Goal: Task Accomplishment & Management: Use online tool/utility

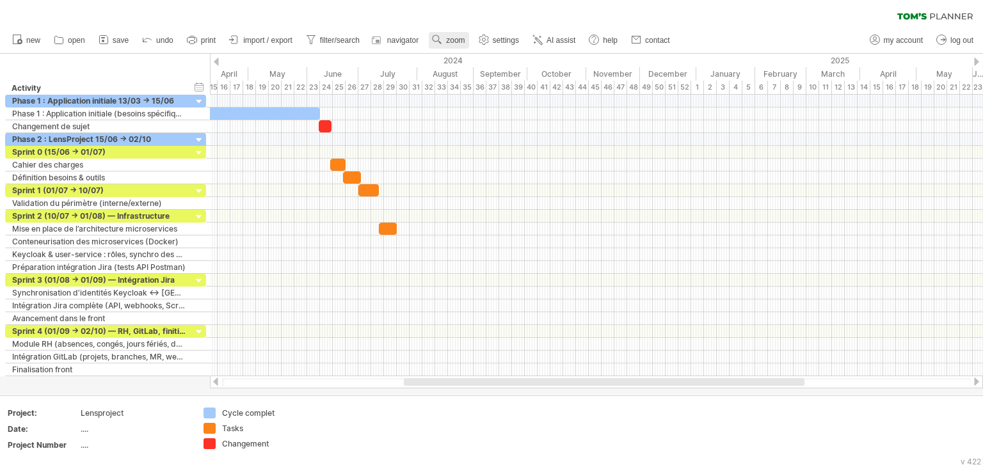
click at [451, 43] on span "zoom" at bounding box center [455, 40] width 19 height 9
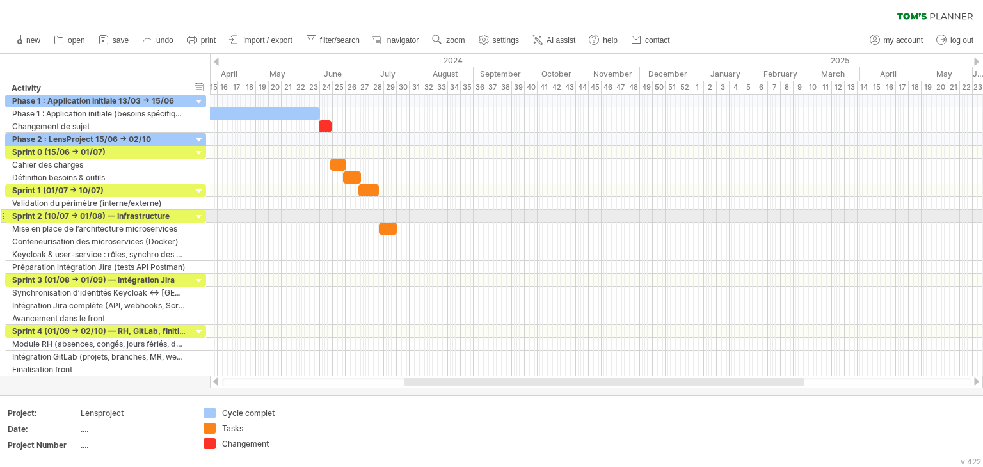
click at [515, 217] on div at bounding box center [596, 216] width 773 height 13
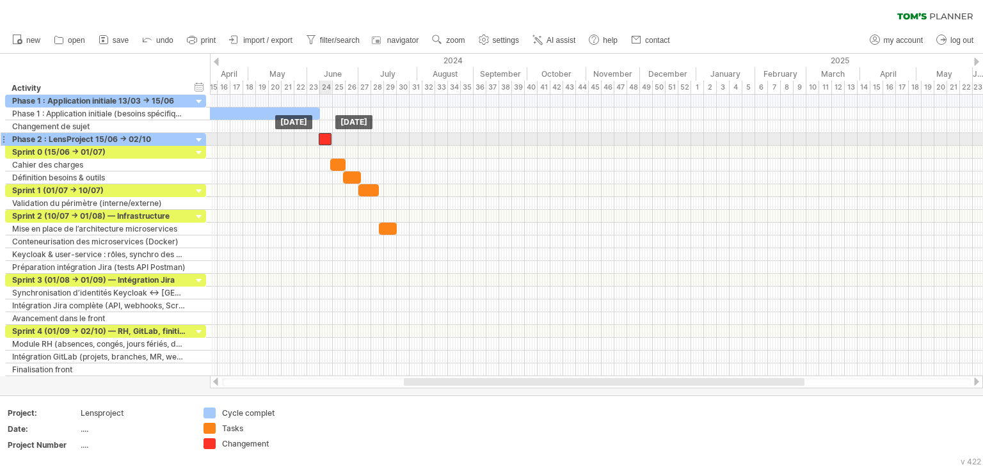
drag, startPoint x: 324, startPoint y: 125, endPoint x: 324, endPoint y: 138, distance: 13.4
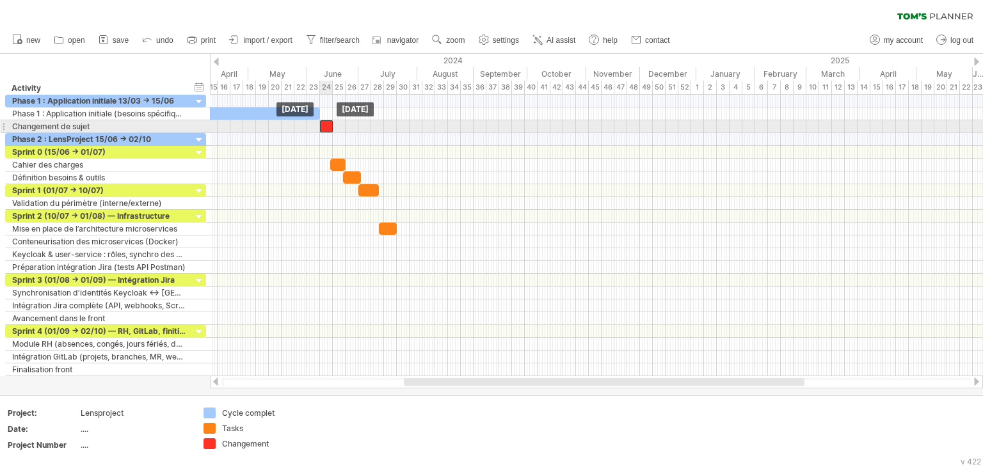
drag, startPoint x: 324, startPoint y: 138, endPoint x: 325, endPoint y: 128, distance: 10.3
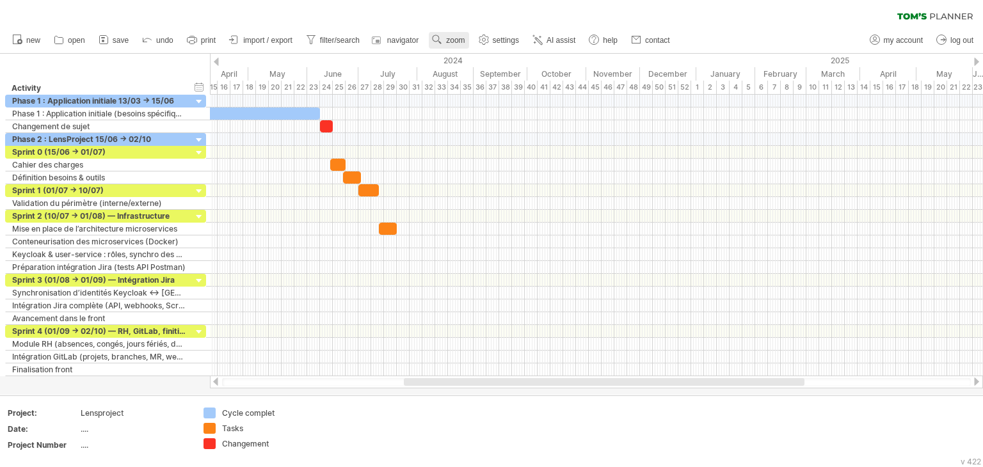
click at [445, 40] on link "zoom" at bounding box center [449, 40] width 40 height 17
click at [468, 95] on div "Day" at bounding box center [486, 97] width 71 height 20
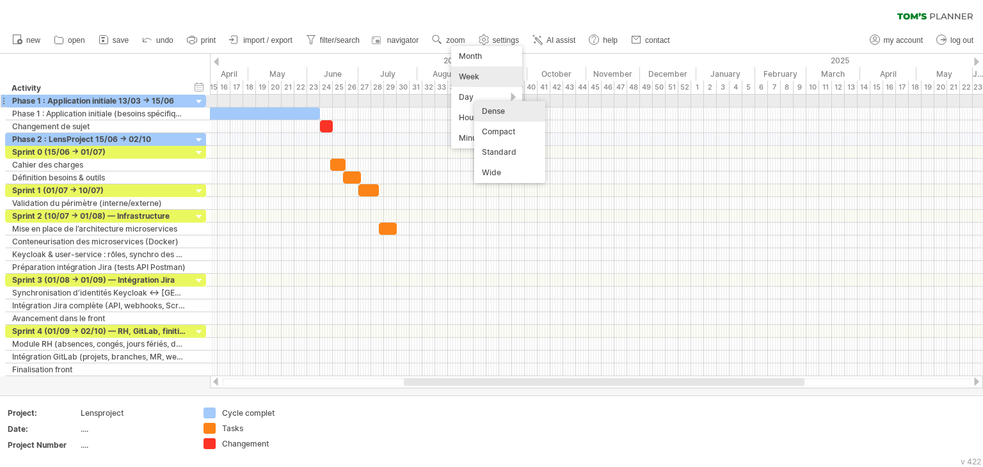
click at [483, 106] on div "Dense" at bounding box center [509, 111] width 71 height 20
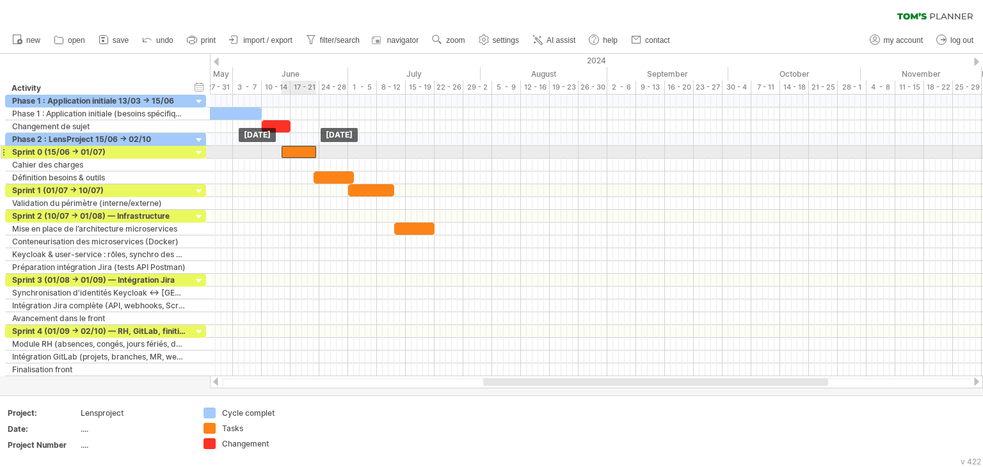
drag, startPoint x: 304, startPoint y: 164, endPoint x: 300, endPoint y: 148, distance: 15.8
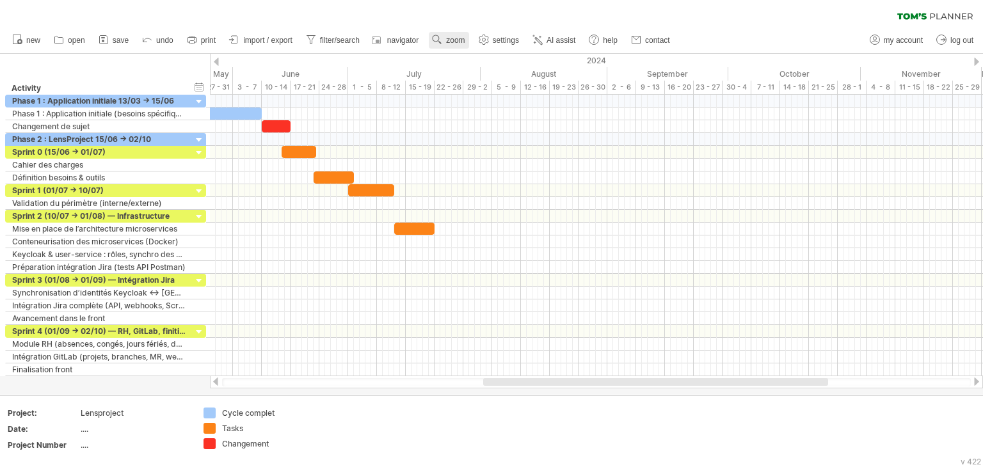
click at [453, 47] on link "zoom" at bounding box center [449, 40] width 40 height 17
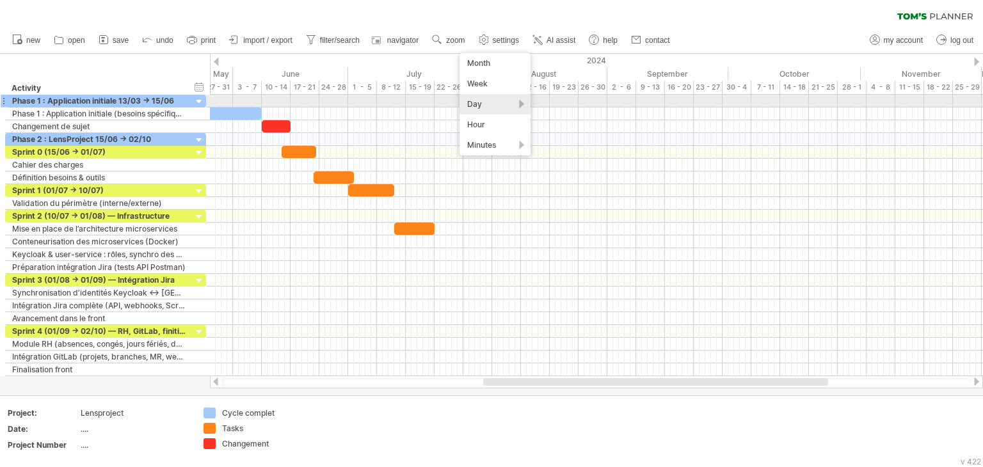
click at [484, 100] on div "Day" at bounding box center [495, 104] width 71 height 20
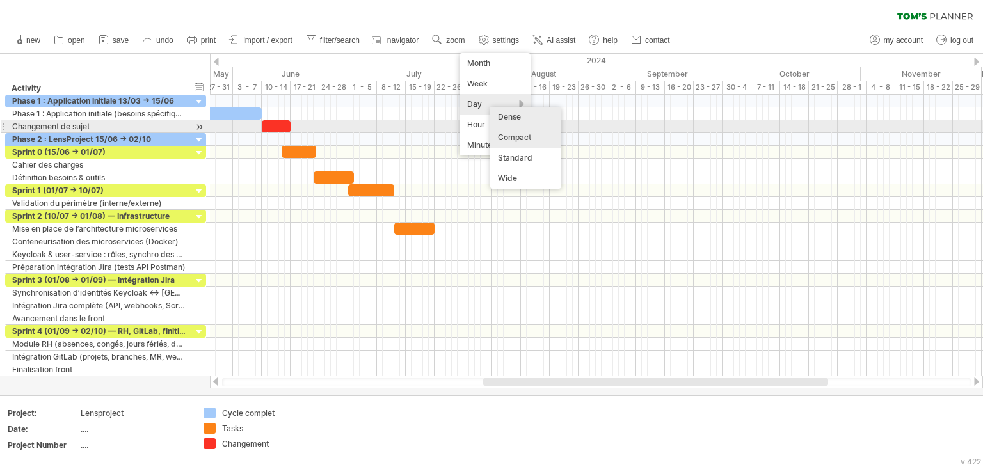
click at [534, 132] on div "Compact" at bounding box center [525, 137] width 71 height 20
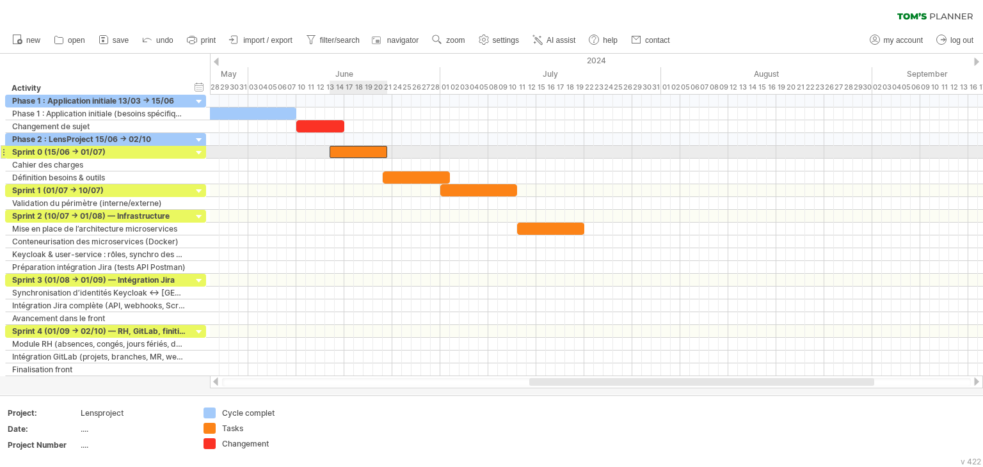
click at [350, 152] on div at bounding box center [359, 152] width 58 height 12
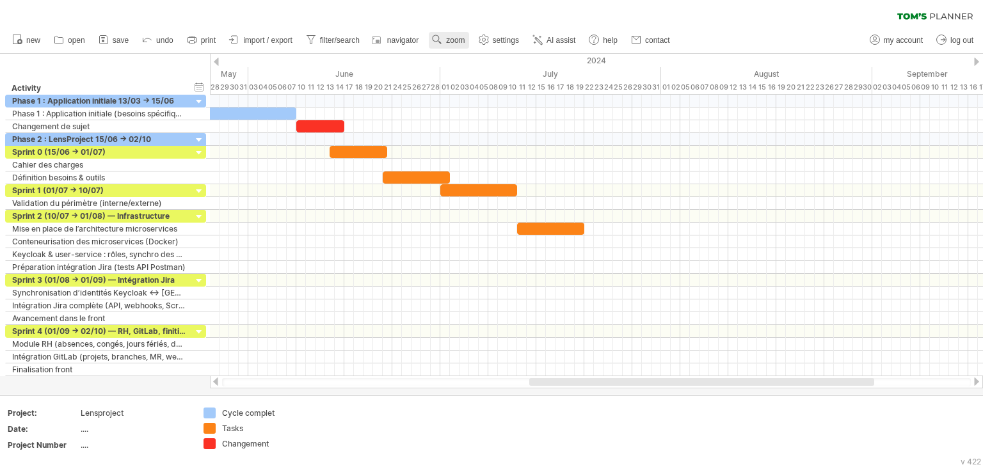
click at [454, 41] on span "zoom" at bounding box center [455, 40] width 19 height 9
click at [497, 92] on div "Day" at bounding box center [495, 98] width 71 height 20
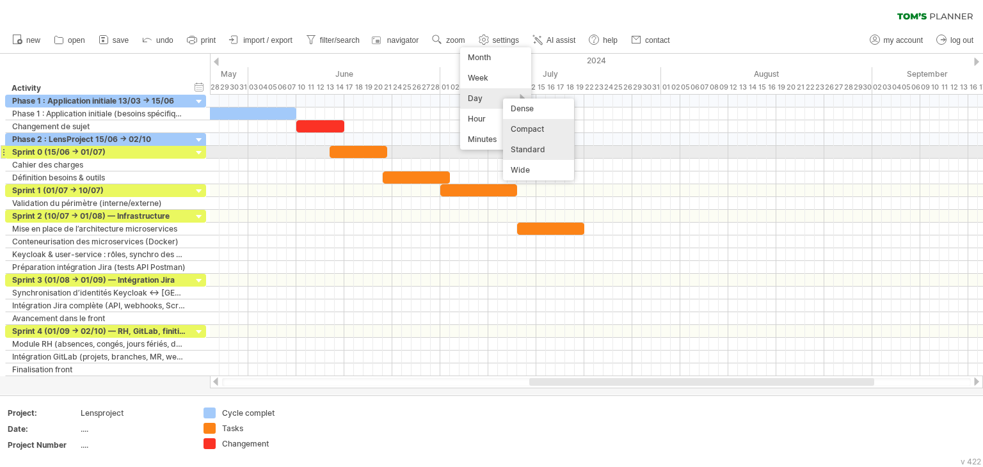
click at [557, 157] on div "Standard" at bounding box center [538, 150] width 71 height 20
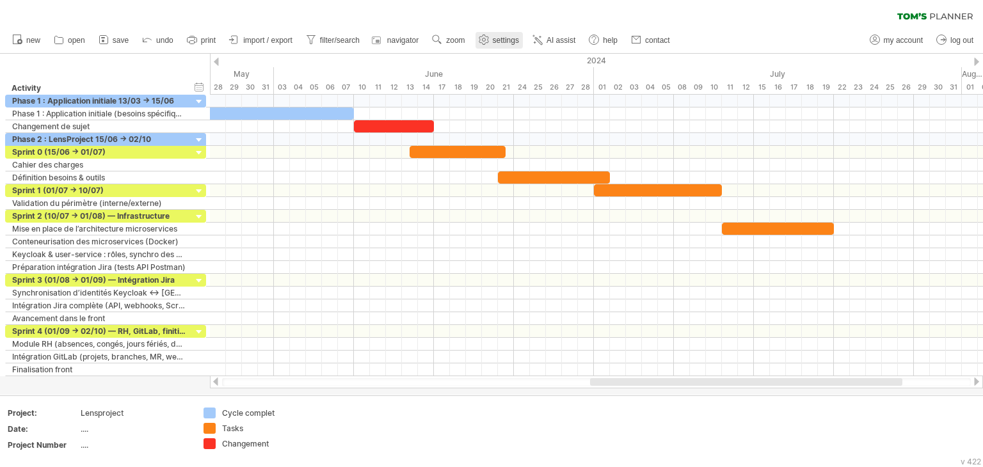
click at [486, 32] on link "settings" at bounding box center [499, 40] width 47 height 17
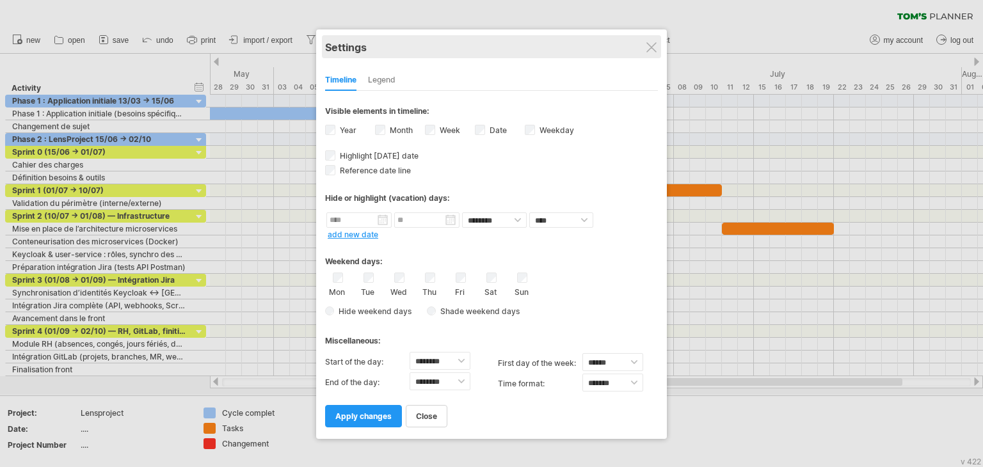
click at [650, 38] on div "Settings" at bounding box center [491, 46] width 333 height 23
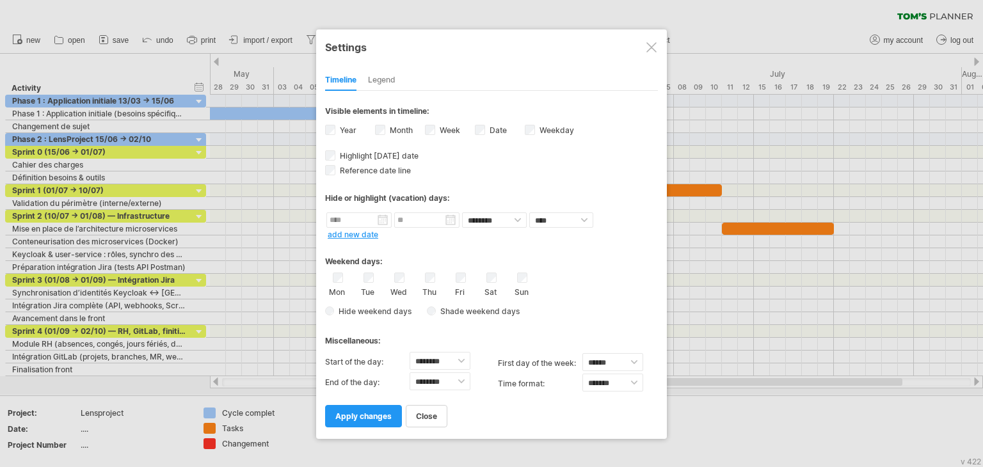
click at [650, 47] on div at bounding box center [651, 47] width 10 height 10
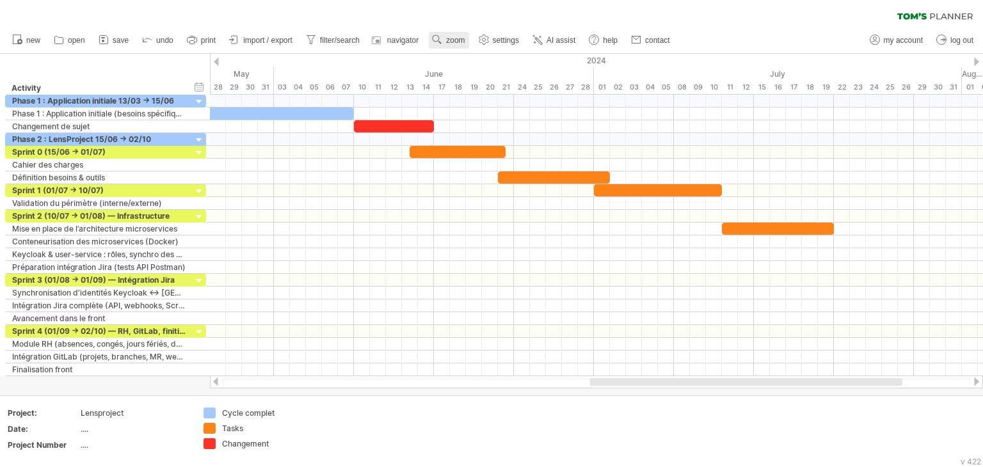
click at [430, 39] on link "zoom" at bounding box center [449, 40] width 40 height 17
click at [468, 93] on div "Day" at bounding box center [471, 96] width 71 height 20
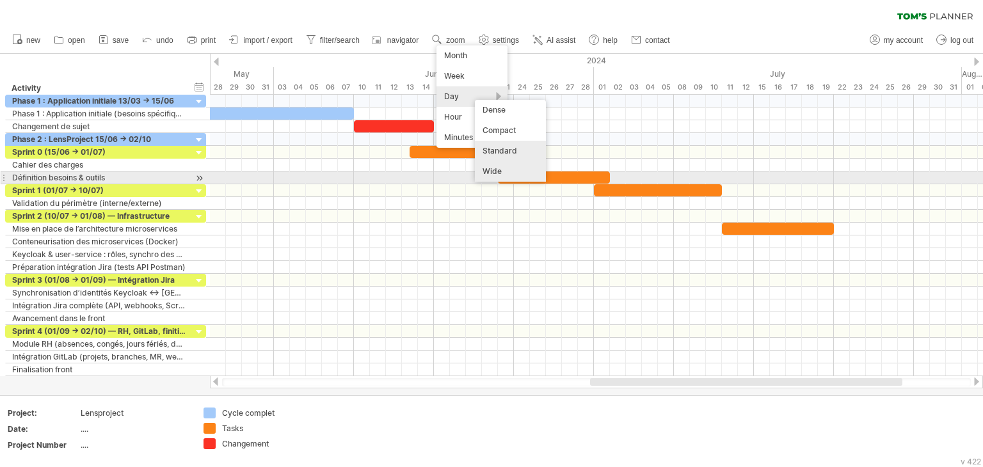
click at [522, 175] on div "Wide" at bounding box center [510, 171] width 71 height 20
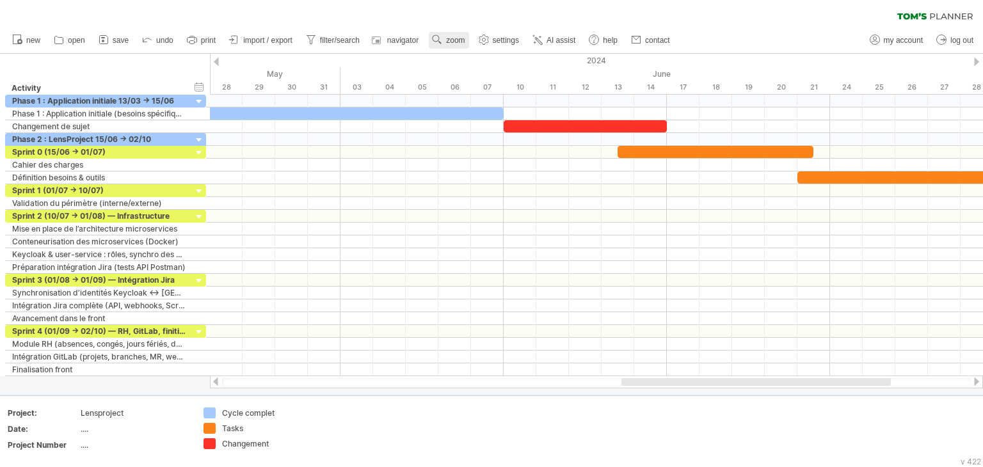
click at [456, 39] on span "zoom" at bounding box center [455, 40] width 19 height 9
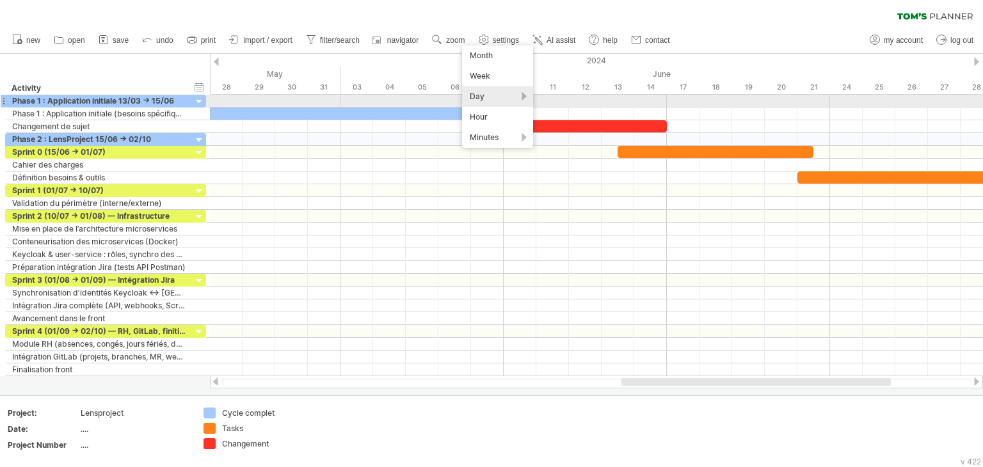
click at [487, 98] on div "Day" at bounding box center [497, 96] width 71 height 20
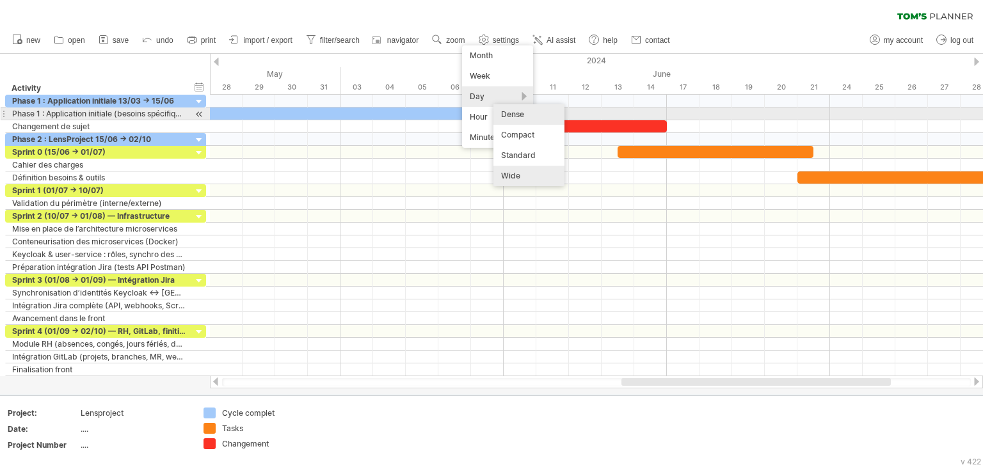
click at [516, 113] on div "Dense" at bounding box center [528, 114] width 71 height 20
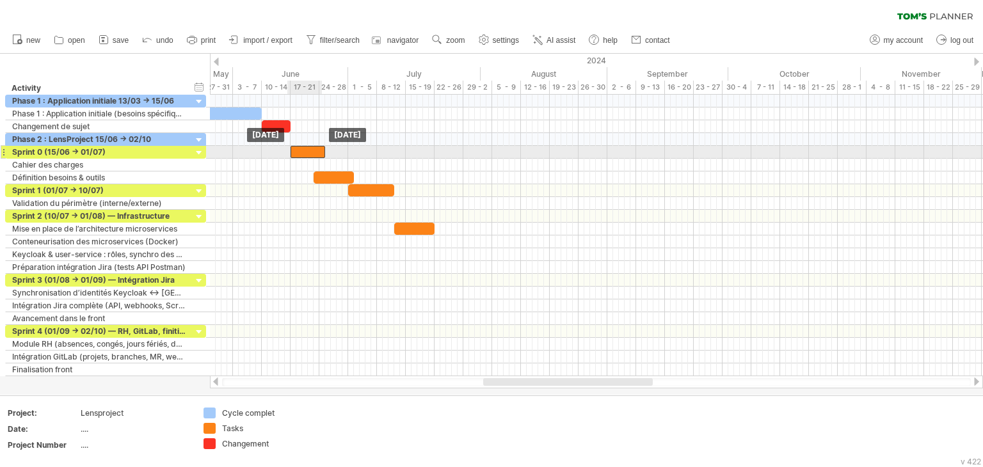
drag, startPoint x: 292, startPoint y: 149, endPoint x: 300, endPoint y: 151, distance: 7.9
click at [300, 151] on div at bounding box center [308, 152] width 35 height 12
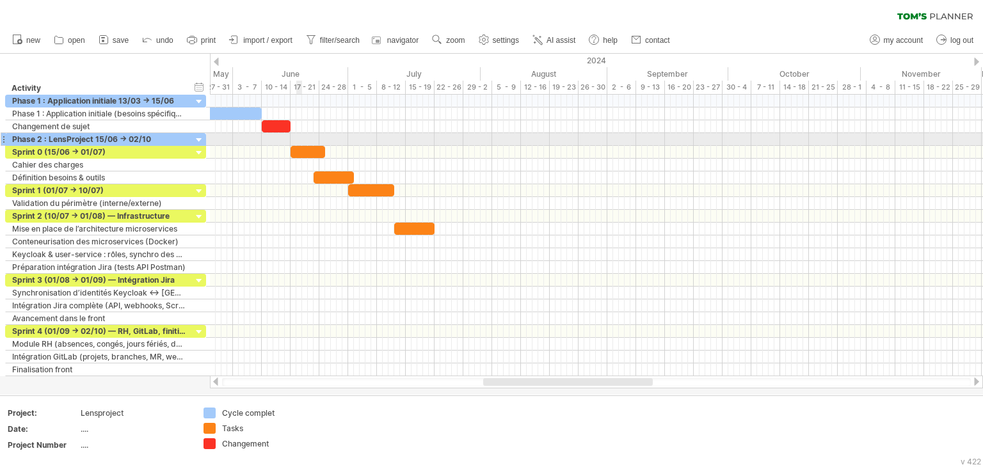
click at [296, 141] on div at bounding box center [596, 139] width 773 height 13
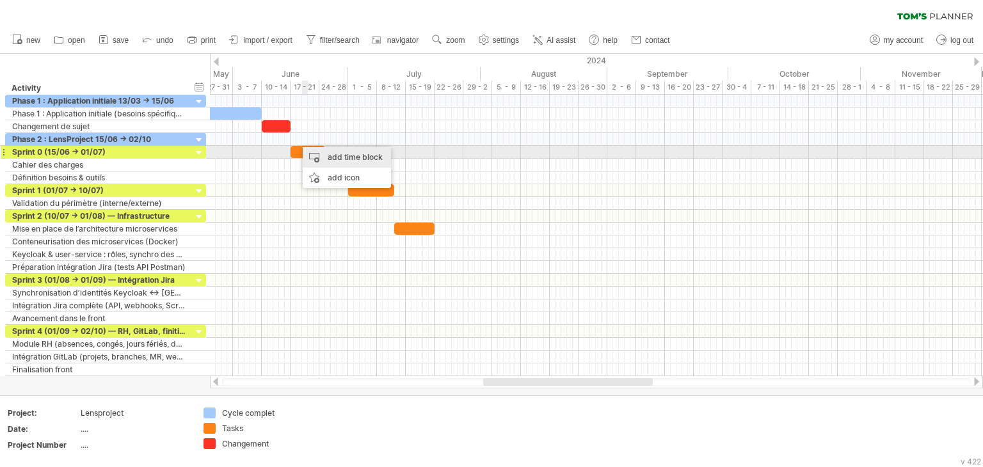
click at [314, 155] on div "add time block" at bounding box center [347, 157] width 88 height 20
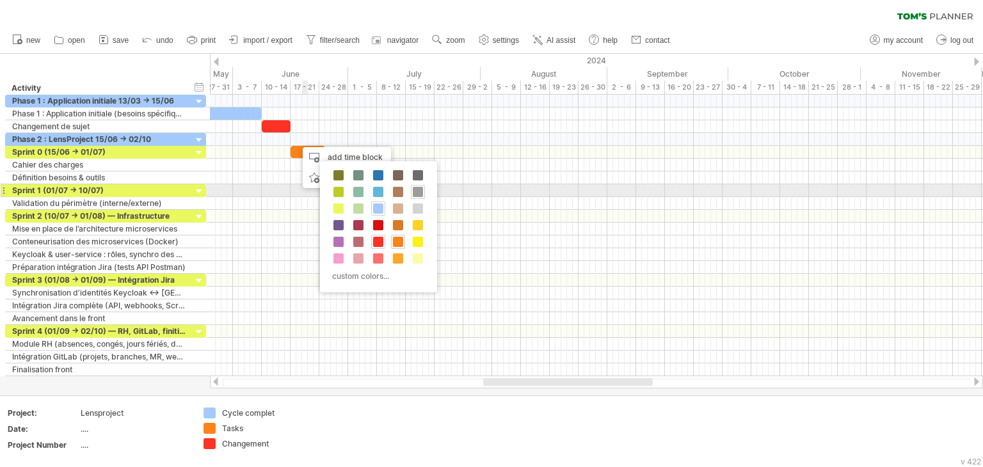
click at [417, 188] on span at bounding box center [418, 192] width 10 height 10
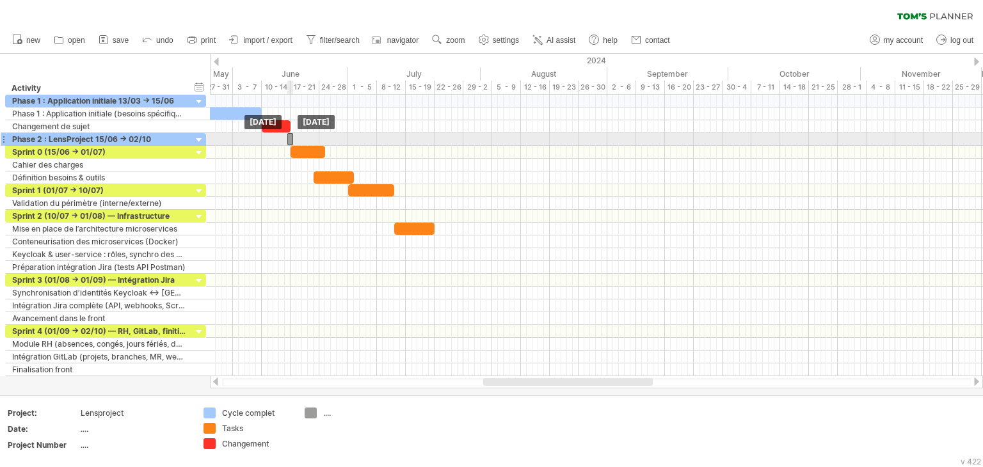
drag, startPoint x: 299, startPoint y: 139, endPoint x: 290, endPoint y: 138, distance: 9.0
click at [290, 138] on div at bounding box center [290, 139] width 6 height 12
click at [287, 139] on span at bounding box center [287, 139] width 5 height 12
click at [297, 140] on span at bounding box center [299, 139] width 5 height 12
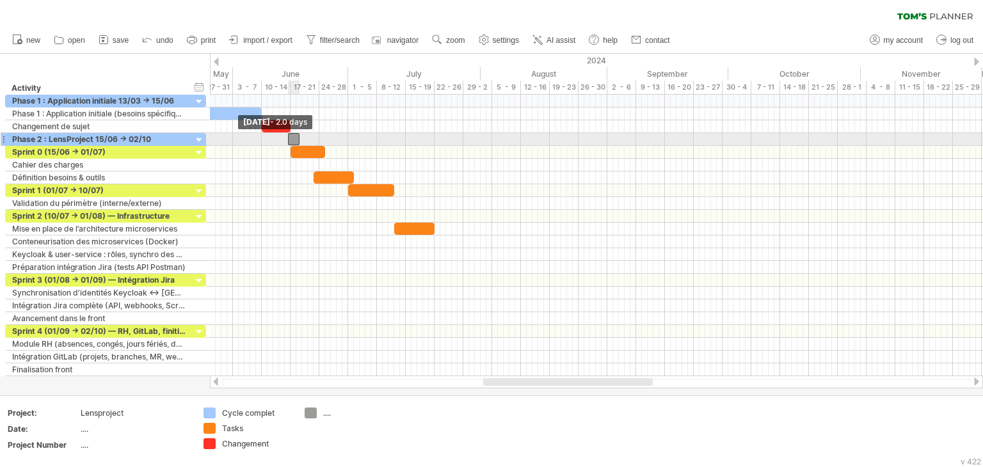
click at [287, 139] on span at bounding box center [287, 139] width 5 height 12
click at [289, 140] on span at bounding box center [287, 139] width 5 height 12
click at [294, 140] on div at bounding box center [297, 139] width 12 height 12
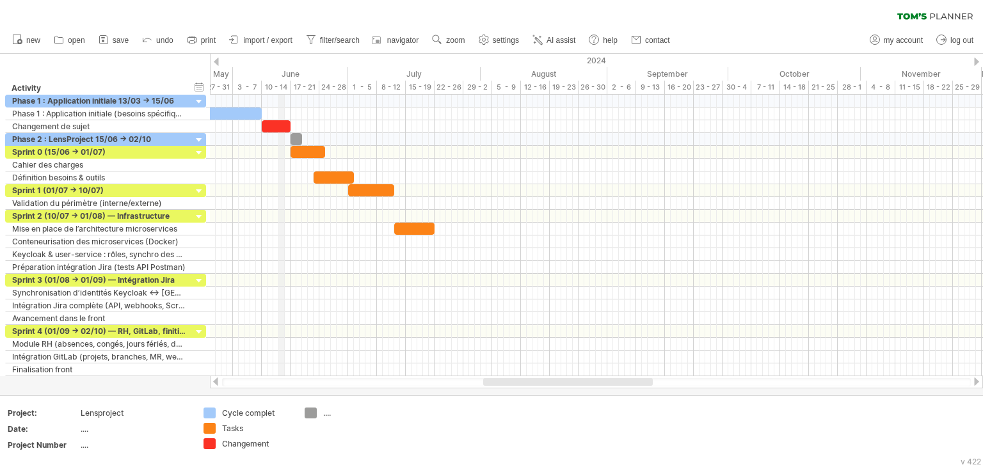
click at [284, 88] on div "10 - 14" at bounding box center [276, 87] width 29 height 13
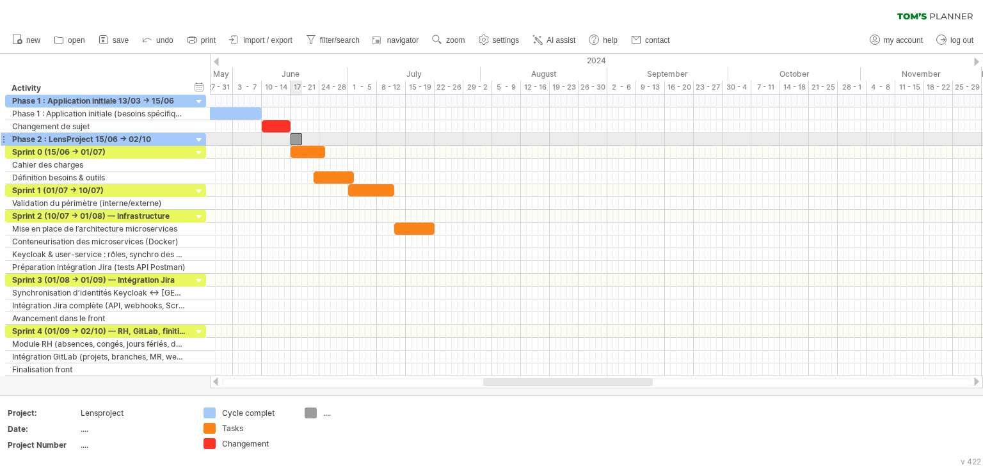
click at [298, 136] on div at bounding box center [297, 139] width 12 height 12
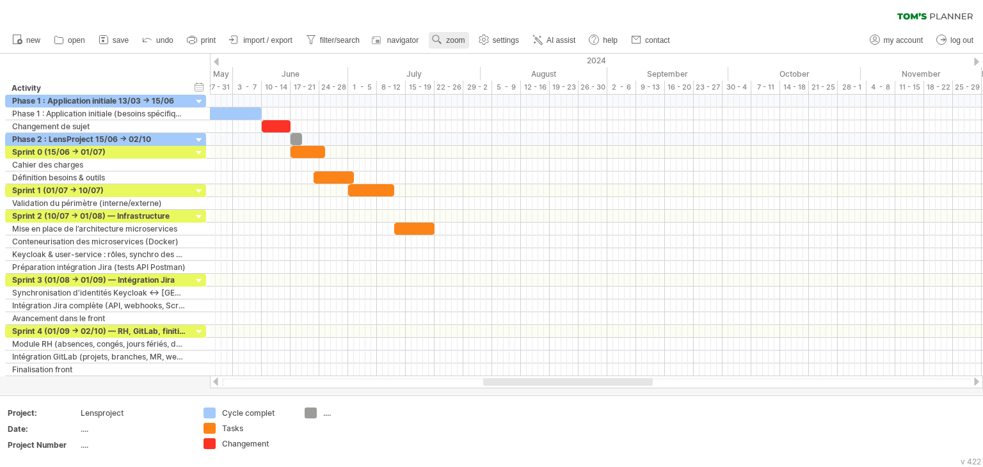
click at [460, 32] on link "zoom" at bounding box center [449, 40] width 40 height 17
click at [480, 67] on div "Week" at bounding box center [502, 69] width 71 height 20
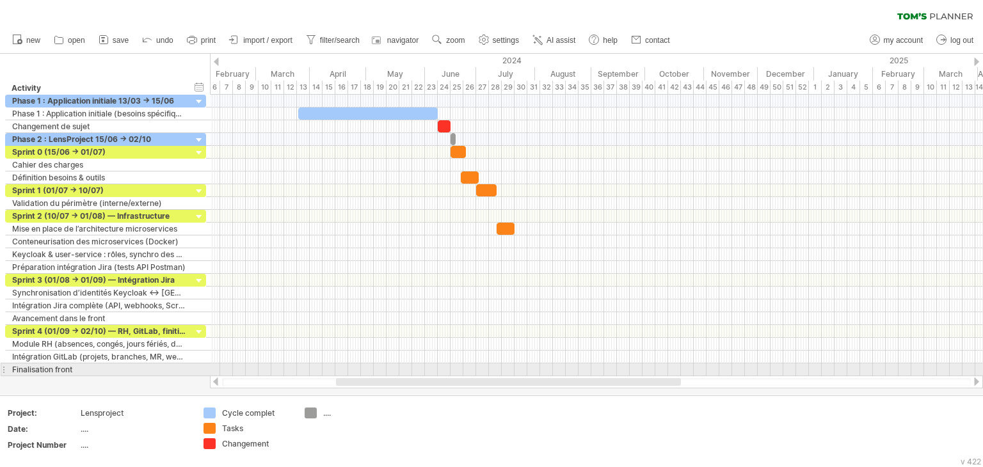
drag, startPoint x: 474, startPoint y: 382, endPoint x: 374, endPoint y: 372, distance: 101.0
click at [374, 372] on div "Trying to reach [DOMAIN_NAME] Connected again... 0% clear filter new" at bounding box center [491, 233] width 983 height 467
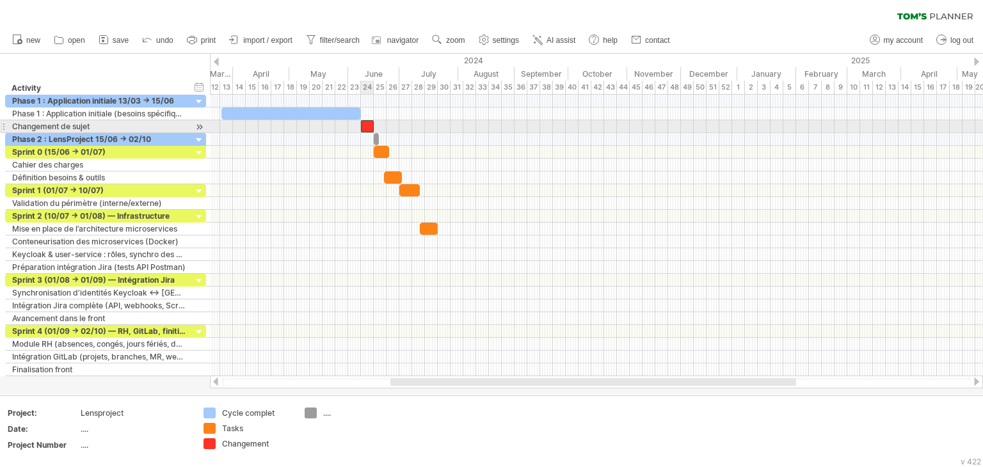
click at [367, 129] on div at bounding box center [367, 126] width 13 height 12
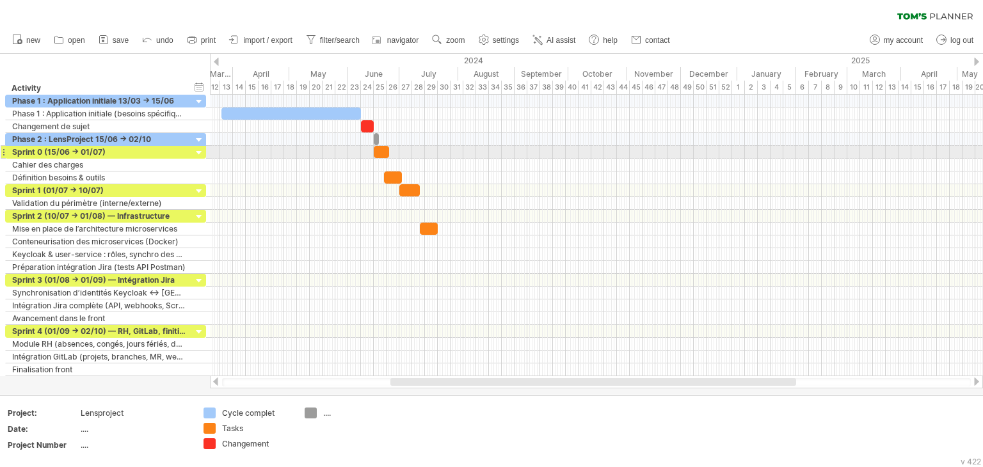
click at [367, 149] on div at bounding box center [596, 152] width 773 height 13
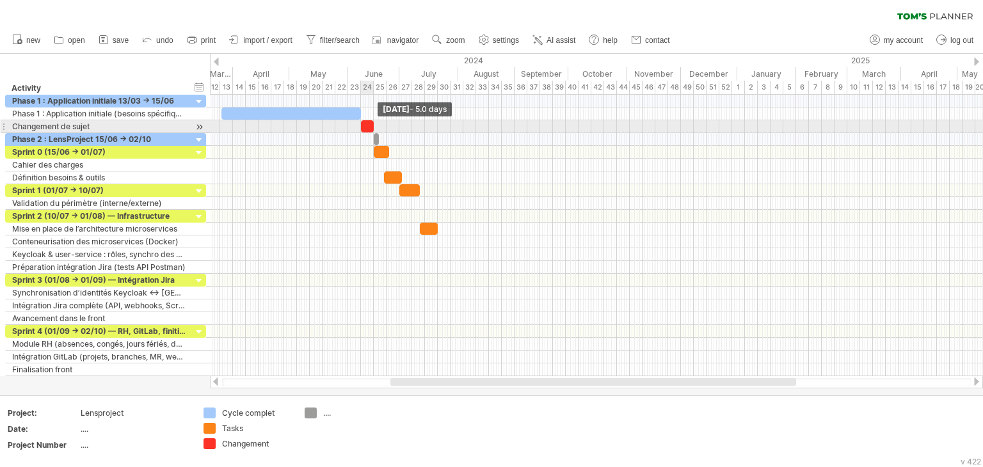
click at [371, 126] on span at bounding box center [373, 126] width 5 height 12
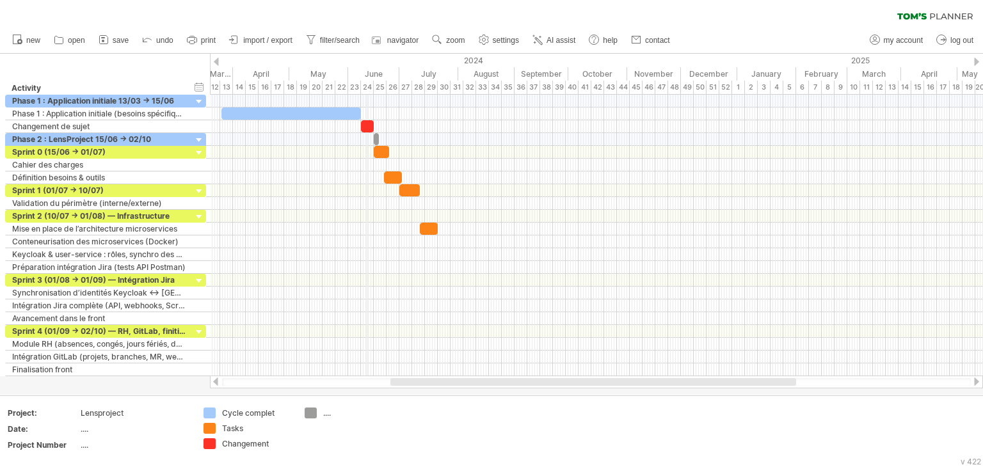
click at [368, 83] on div "24" at bounding box center [367, 87] width 13 height 13
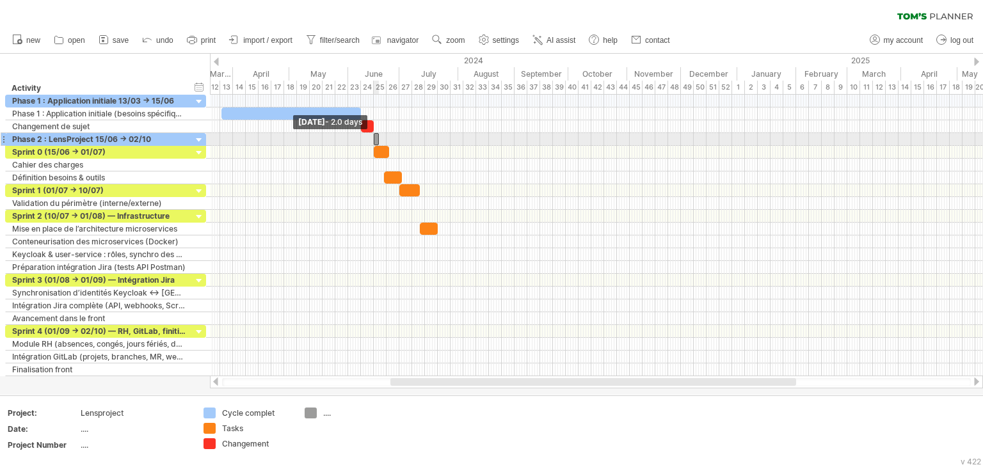
click at [375, 138] on span at bounding box center [373, 139] width 5 height 12
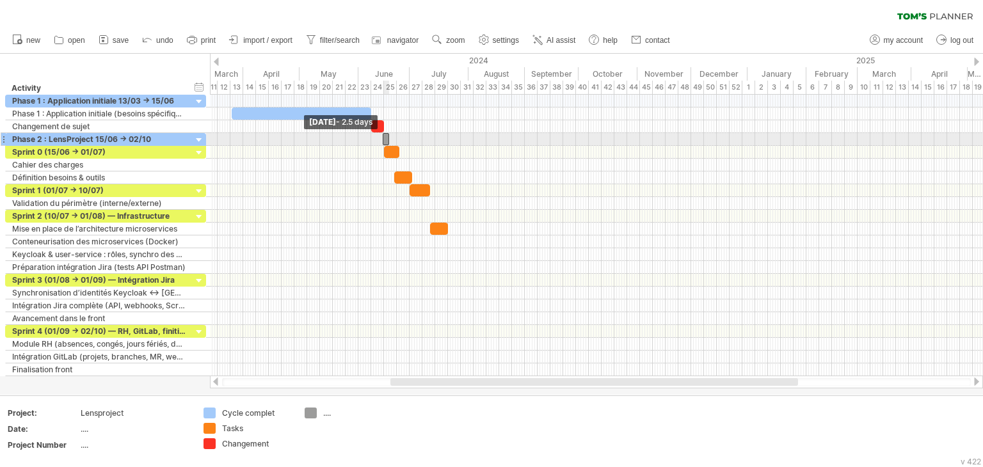
drag, startPoint x: 375, startPoint y: 138, endPoint x: 384, endPoint y: 143, distance: 10.3
click at [384, 143] on span at bounding box center [382, 139] width 5 height 12
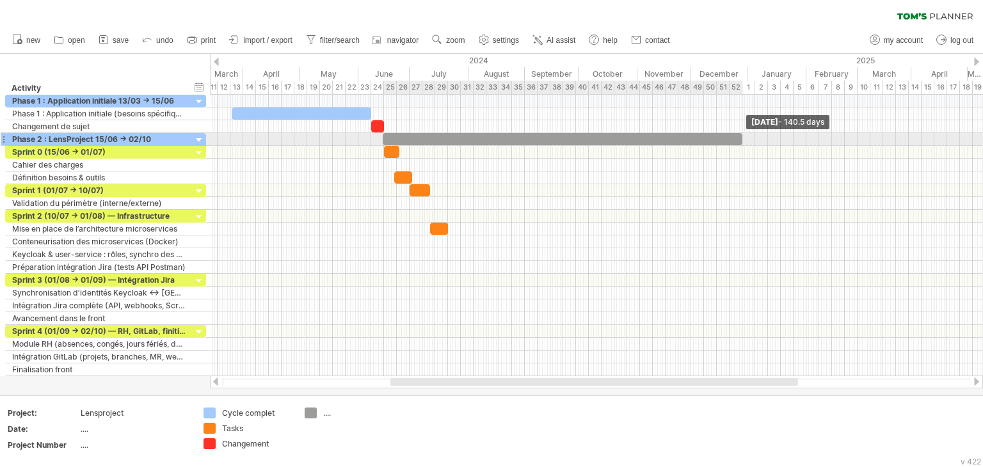
drag, startPoint x: 387, startPoint y: 138, endPoint x: 740, endPoint y: 141, distance: 352.7
click at [740, 141] on span at bounding box center [742, 139] width 5 height 12
click at [731, 142] on div at bounding box center [563, 139] width 360 height 12
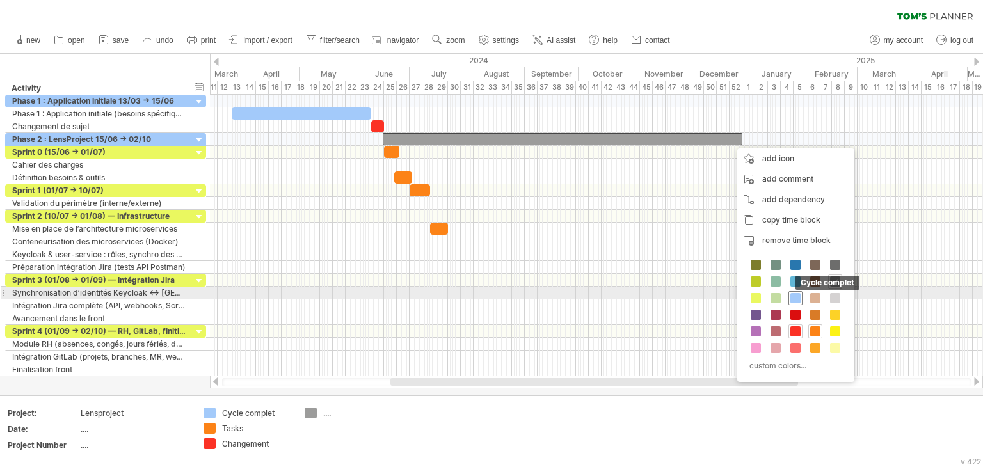
click at [797, 296] on span at bounding box center [795, 298] width 10 height 10
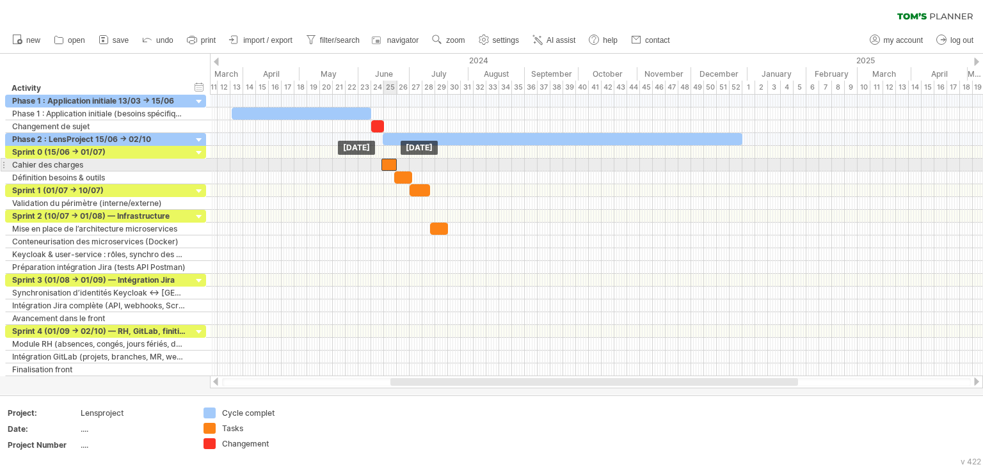
drag, startPoint x: 391, startPoint y: 149, endPoint x: 388, endPoint y: 162, distance: 13.1
click at [387, 163] on div at bounding box center [390, 165] width 15 height 12
click at [396, 164] on span at bounding box center [396, 165] width 5 height 12
click at [391, 164] on div at bounding box center [390, 165] width 14 height 12
click at [396, 164] on span at bounding box center [396, 165] width 5 height 12
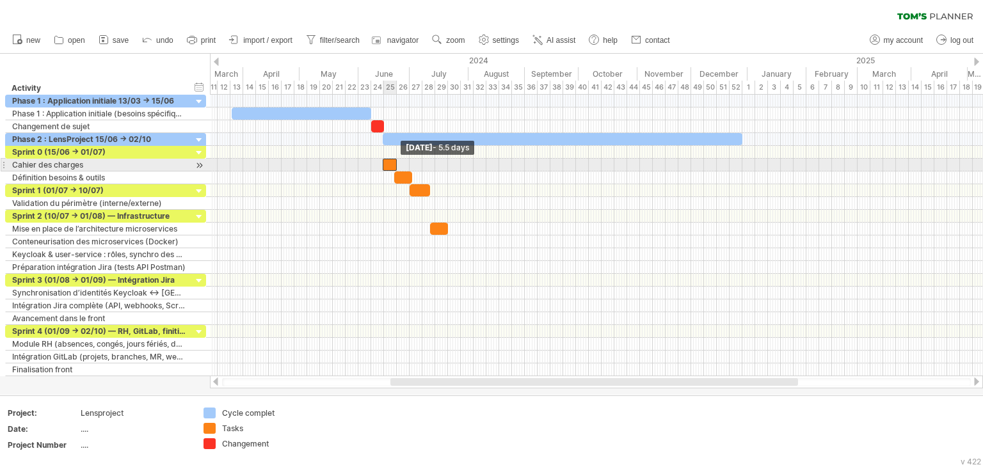
click at [396, 164] on span at bounding box center [396, 165] width 5 height 12
click at [396, 170] on span at bounding box center [398, 165] width 5 height 12
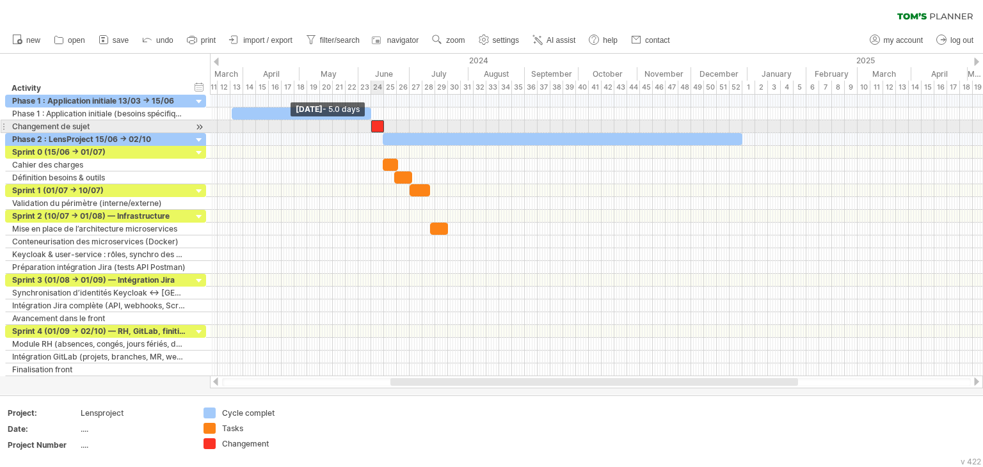
click at [373, 123] on span at bounding box center [371, 126] width 5 height 12
click at [384, 127] on span at bounding box center [383, 126] width 5 height 12
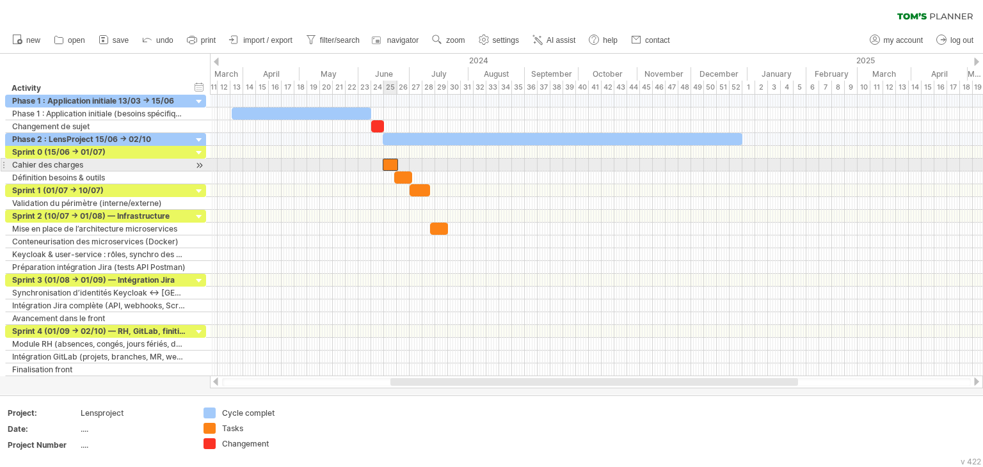
click at [391, 163] on div at bounding box center [390, 165] width 15 height 12
click at [397, 164] on span at bounding box center [398, 165] width 5 height 12
click at [394, 166] on span at bounding box center [395, 165] width 5 height 12
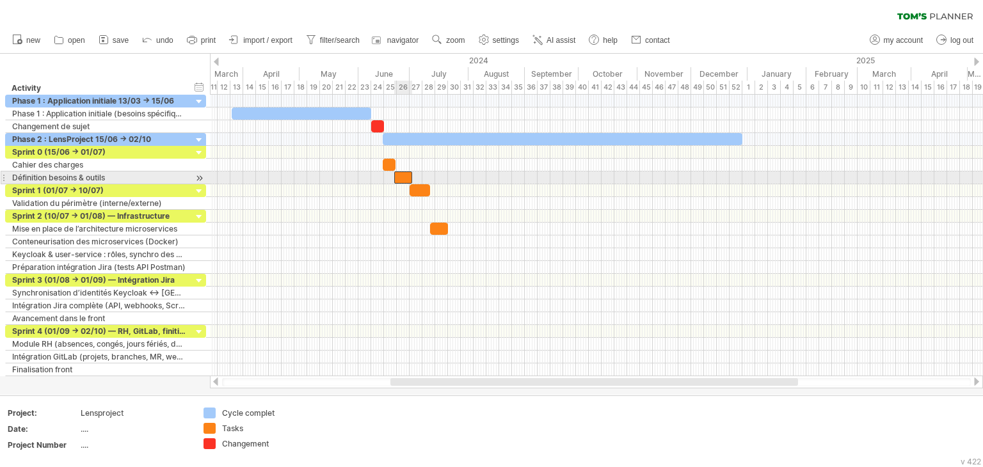
click at [401, 177] on div at bounding box center [403, 178] width 18 height 12
click at [402, 178] on div at bounding box center [405, 178] width 18 height 12
click at [411, 179] on span at bounding box center [409, 178] width 5 height 12
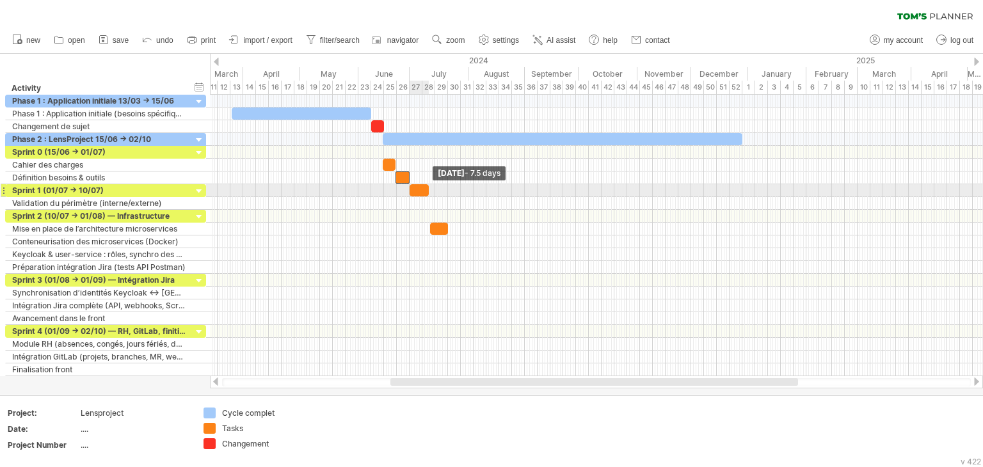
click at [428, 191] on span at bounding box center [428, 190] width 5 height 12
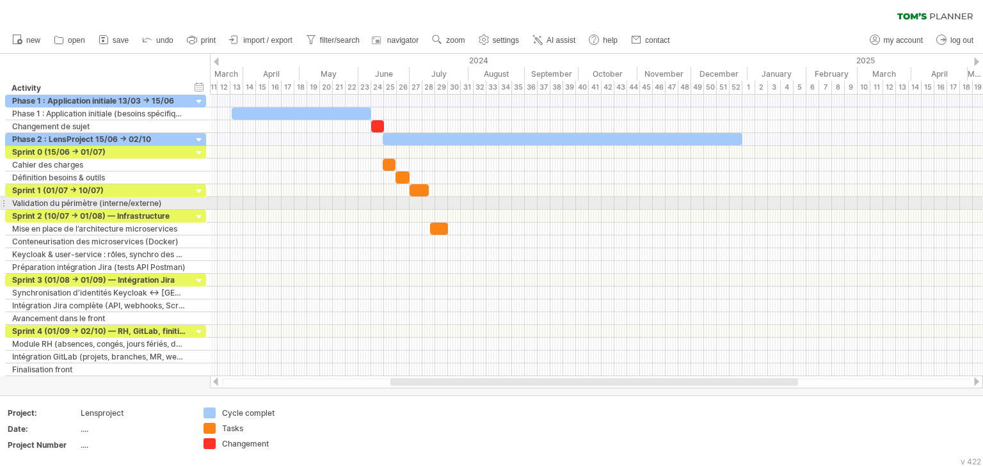
click at [429, 205] on div at bounding box center [596, 203] width 773 height 13
drag, startPoint x: 435, startPoint y: 228, endPoint x: 433, endPoint y: 205, distance: 22.5
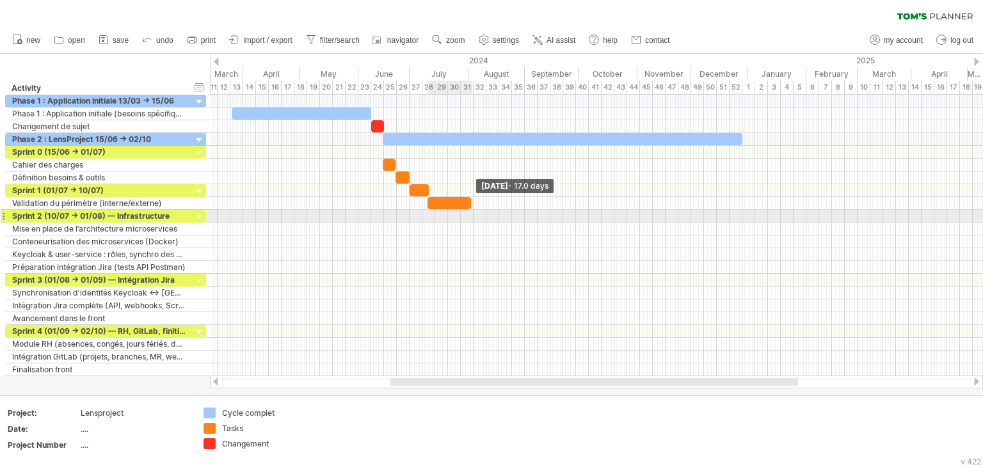
drag, startPoint x: 445, startPoint y: 202, endPoint x: 471, endPoint y: 212, distance: 27.6
click at [471, 212] on div "[DATE] - 17.0 days [DATE]" at bounding box center [596, 236] width 773 height 282
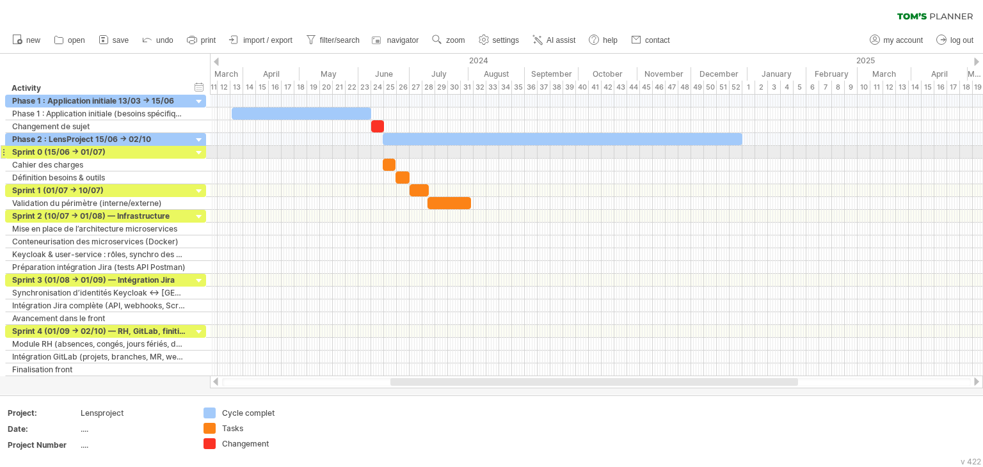
click at [387, 150] on div at bounding box center [596, 152] width 773 height 13
click at [406, 158] on div "add time block" at bounding box center [437, 167] width 88 height 20
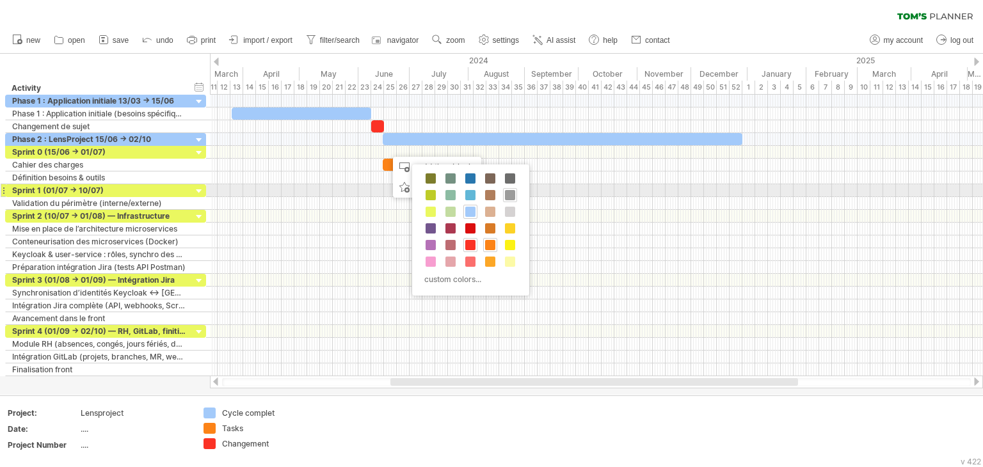
click at [509, 193] on span at bounding box center [510, 195] width 10 height 10
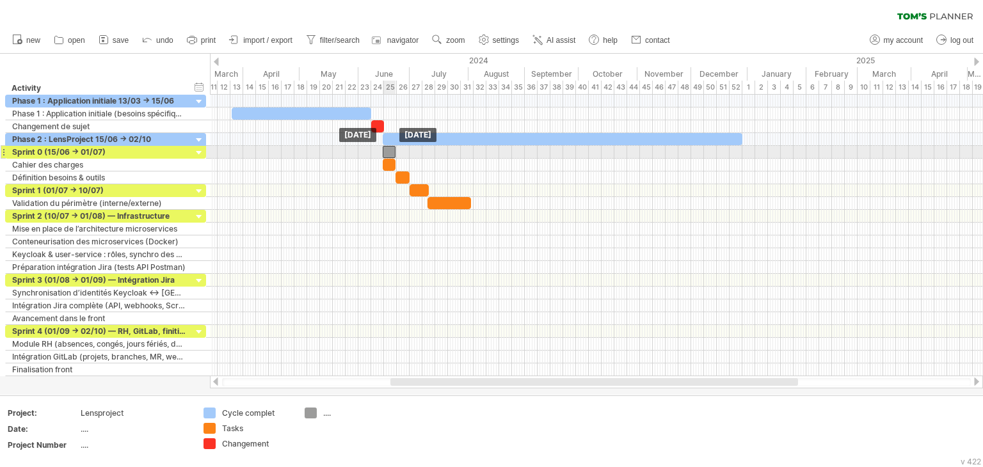
click at [392, 152] on div at bounding box center [389, 152] width 13 height 12
drag, startPoint x: 395, startPoint y: 152, endPoint x: 409, endPoint y: 154, distance: 14.3
click at [409, 154] on span at bounding box center [409, 152] width 5 height 12
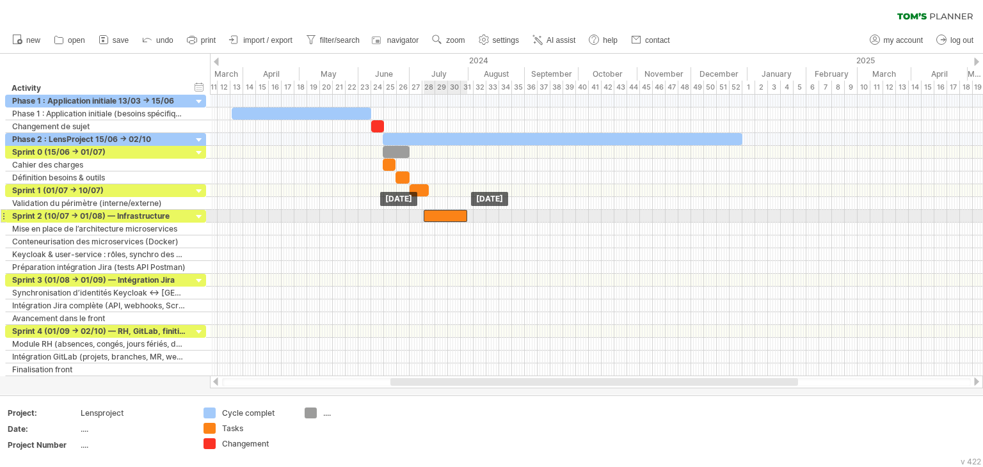
drag, startPoint x: 449, startPoint y: 203, endPoint x: 444, endPoint y: 215, distance: 13.0
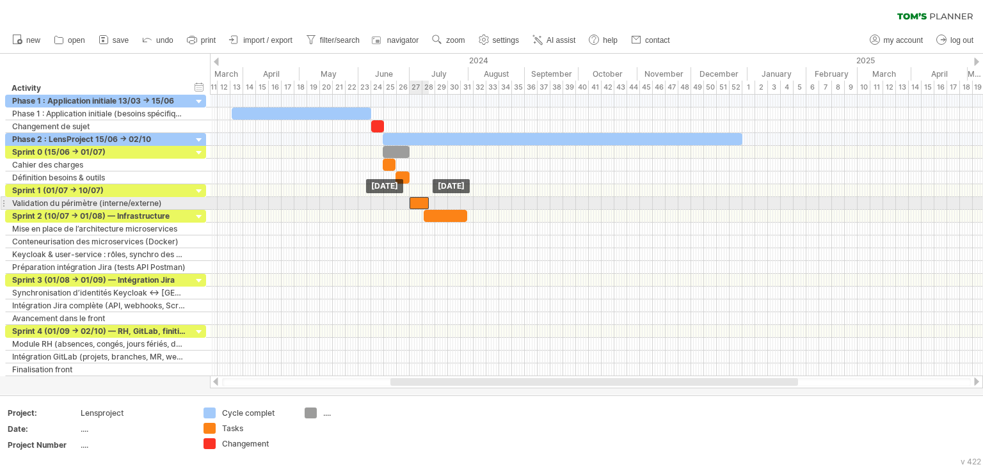
drag, startPoint x: 420, startPoint y: 189, endPoint x: 420, endPoint y: 200, distance: 10.2
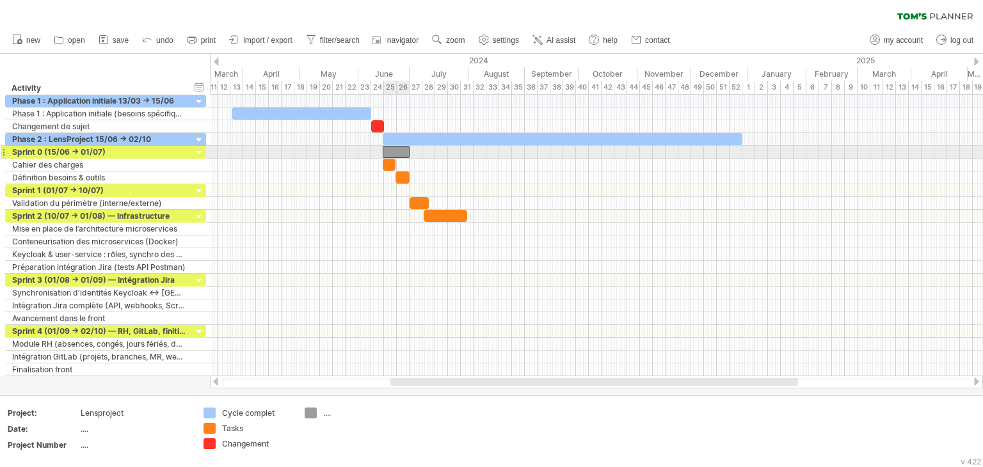
click at [399, 148] on div at bounding box center [396, 152] width 27 height 12
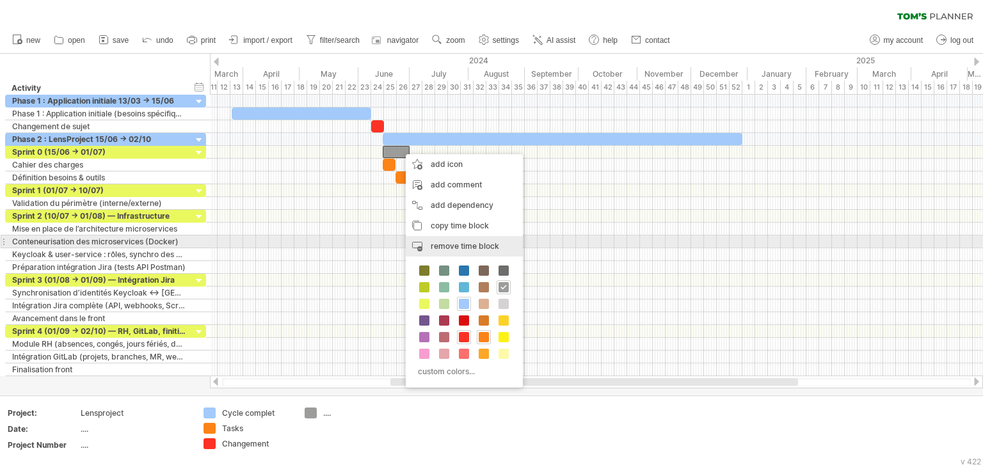
click at [441, 243] on span "remove time block" at bounding box center [465, 246] width 68 height 10
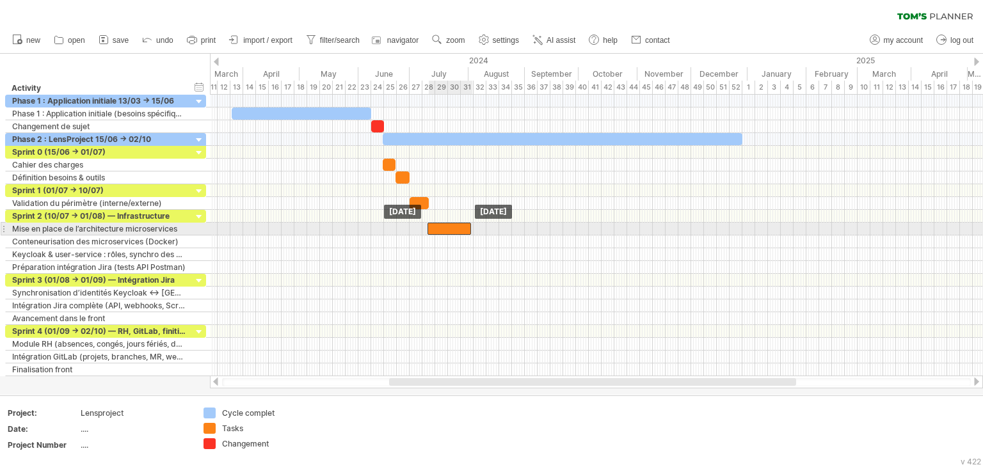
drag, startPoint x: 435, startPoint y: 214, endPoint x: 439, endPoint y: 227, distance: 14.0
click at [439, 227] on div at bounding box center [450, 229] width 44 height 12
drag, startPoint x: 468, startPoint y: 228, endPoint x: 437, endPoint y: 232, distance: 31.5
click at [437, 232] on div at bounding box center [434, 229] width 13 height 12
click at [436, 234] on div at bounding box center [596, 229] width 773 height 13
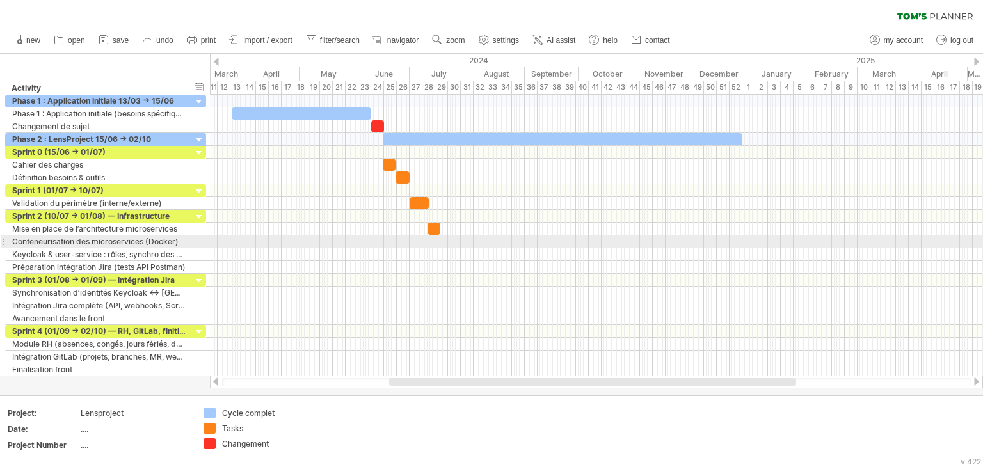
click at [436, 239] on div at bounding box center [596, 242] width 773 height 13
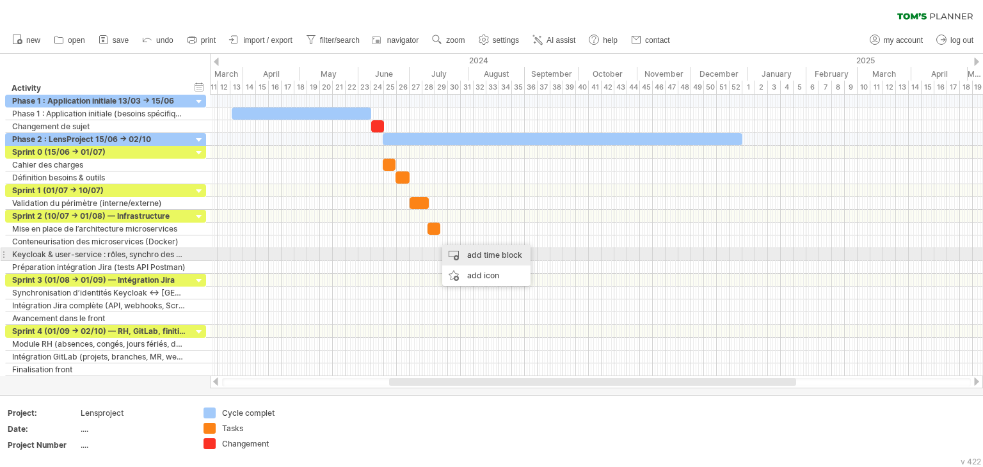
click at [466, 260] on div "add time block" at bounding box center [486, 255] width 88 height 20
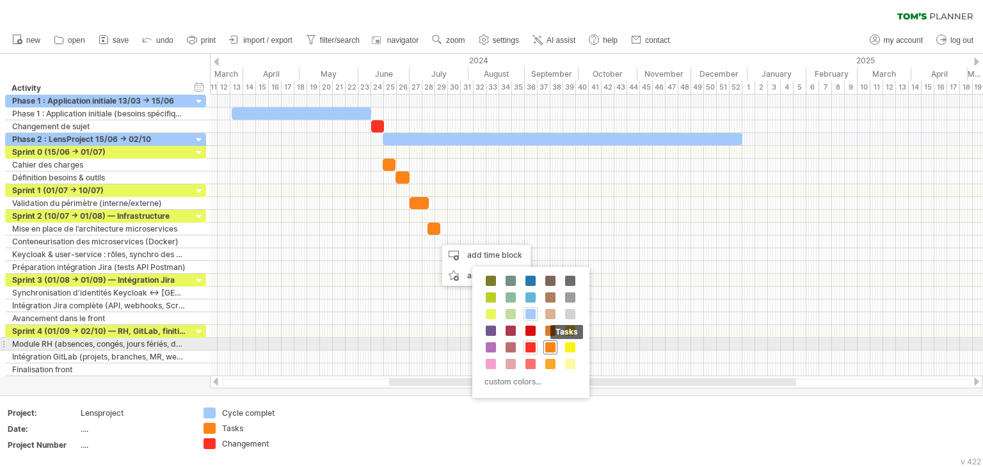
click at [552, 348] on span at bounding box center [550, 347] width 10 height 10
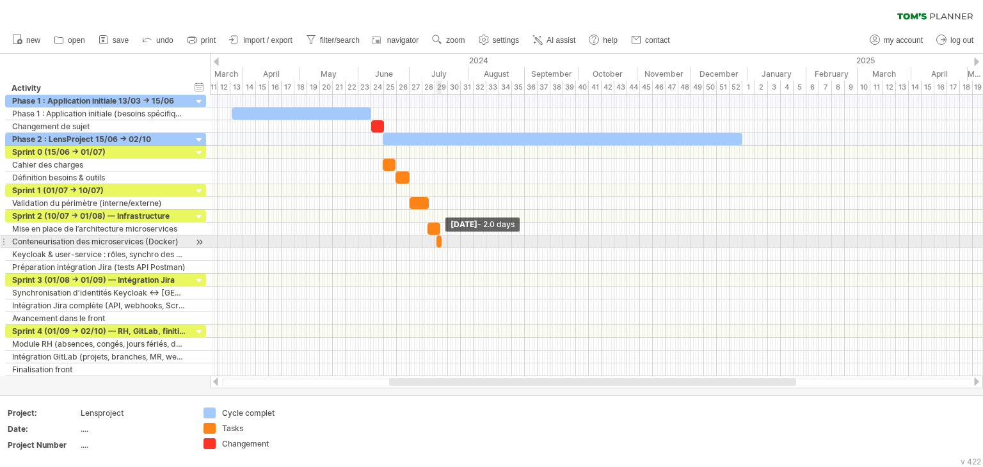
drag, startPoint x: 446, startPoint y: 239, endPoint x: 438, endPoint y: 242, distance: 8.7
click at [438, 242] on div at bounding box center [438, 242] width 5 height 12
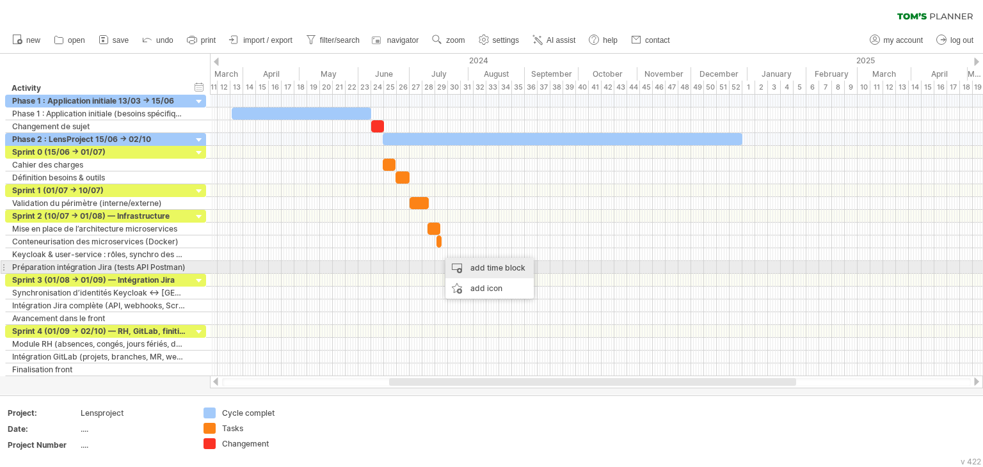
click at [455, 263] on div "add time block" at bounding box center [489, 268] width 88 height 20
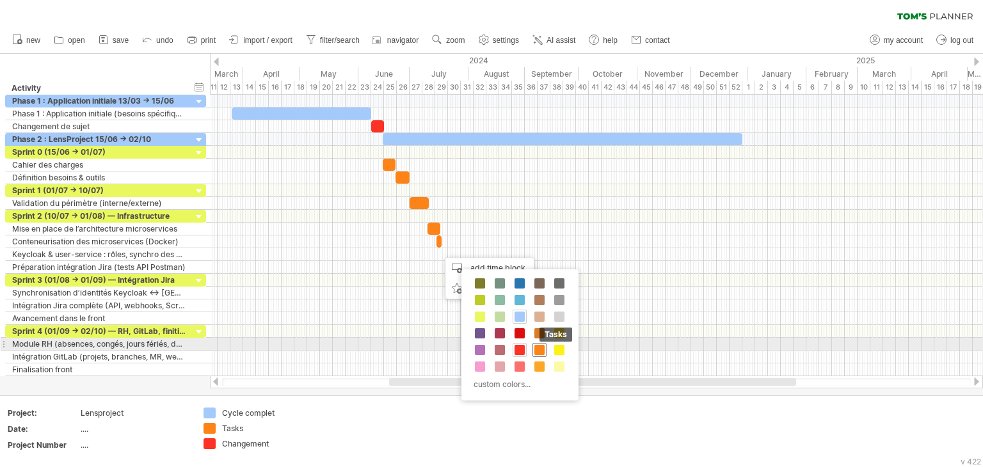
click at [534, 345] on span at bounding box center [539, 350] width 10 height 10
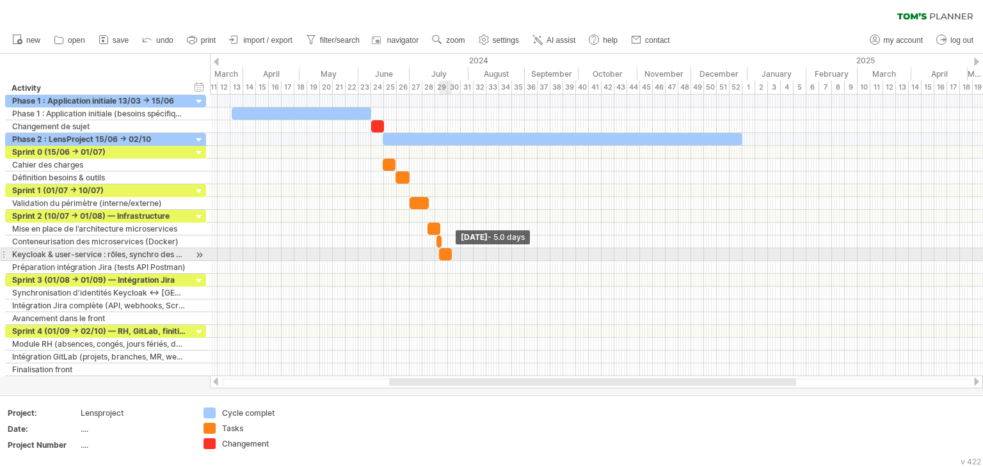
click at [449, 253] on span at bounding box center [451, 254] width 5 height 12
click at [454, 254] on span at bounding box center [456, 254] width 5 height 12
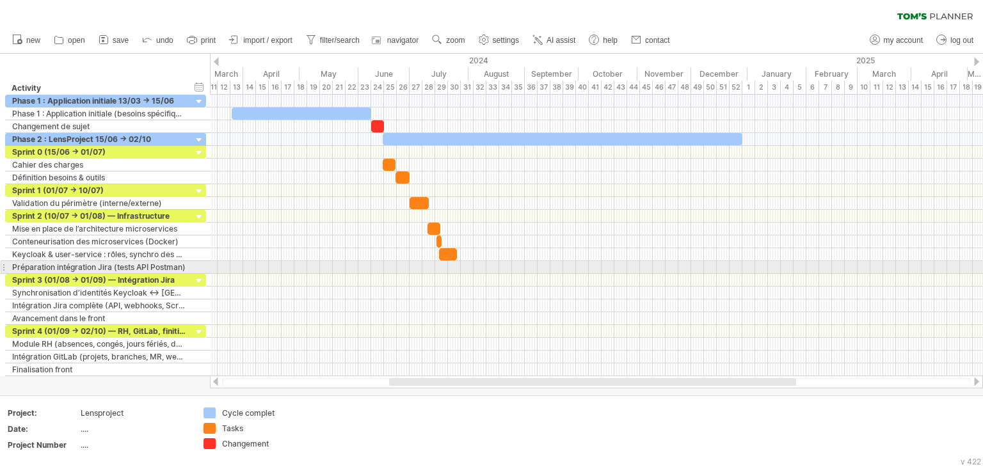
click at [441, 262] on div at bounding box center [596, 267] width 773 height 13
click at [456, 272] on div "add time block" at bounding box center [497, 279] width 88 height 20
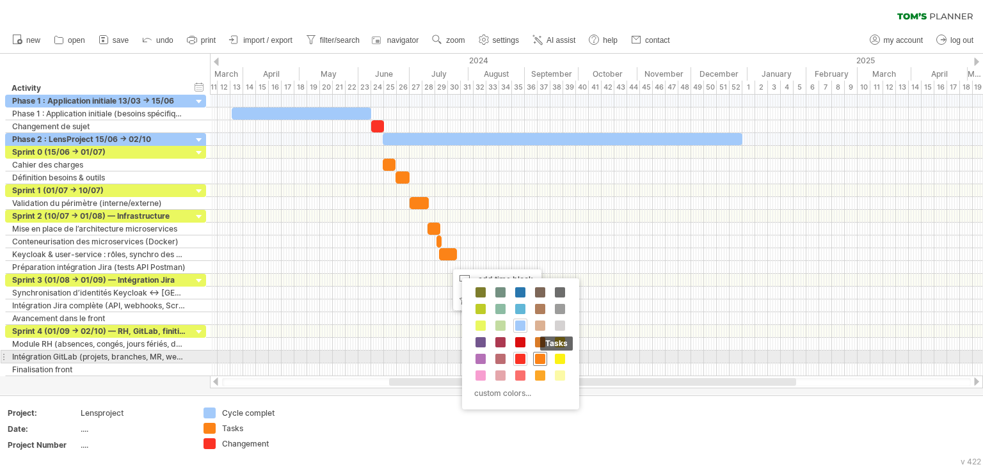
click at [543, 360] on span at bounding box center [540, 359] width 10 height 10
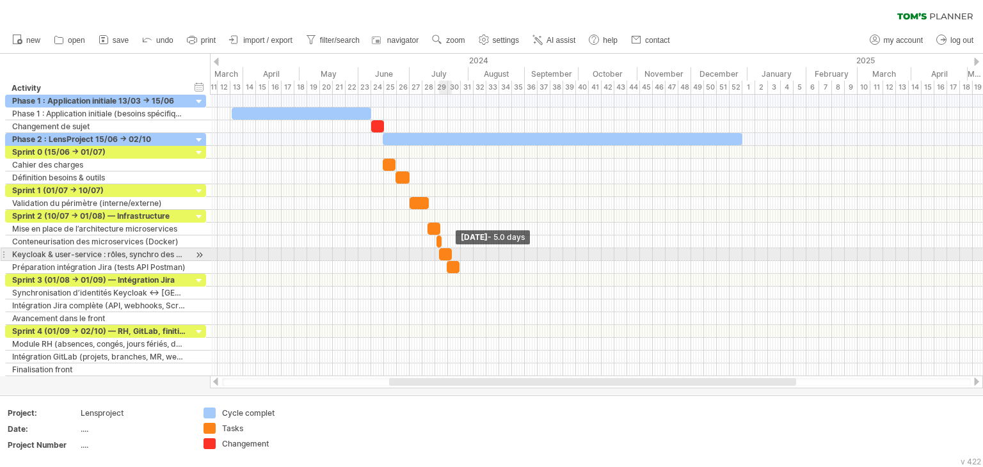
click at [451, 255] on span at bounding box center [451, 254] width 5 height 12
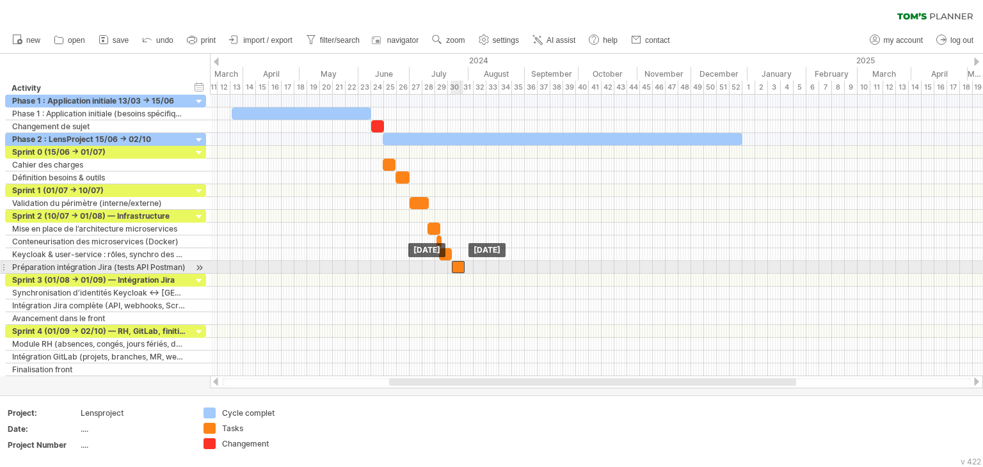
click at [458, 262] on div at bounding box center [458, 267] width 13 height 12
click at [466, 268] on span at bounding box center [467, 267] width 5 height 12
click at [464, 268] on div at bounding box center [461, 267] width 15 height 12
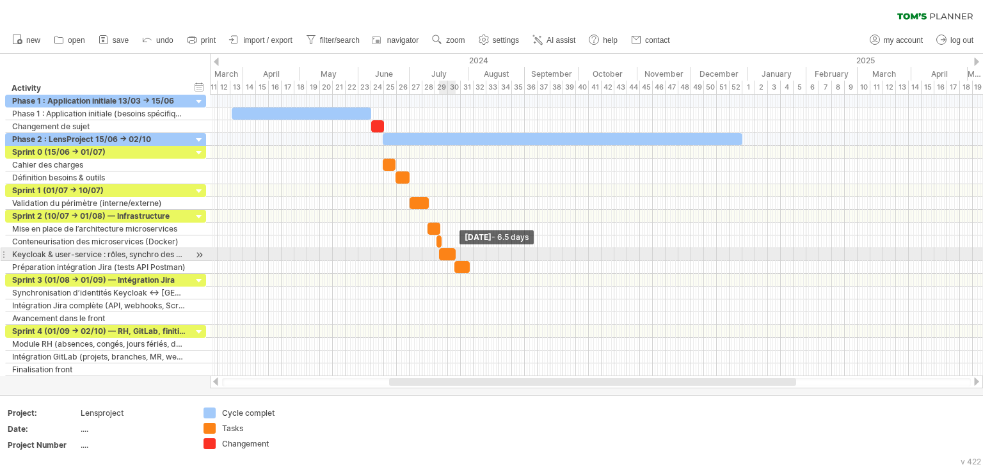
click at [457, 256] on span at bounding box center [455, 254] width 5 height 12
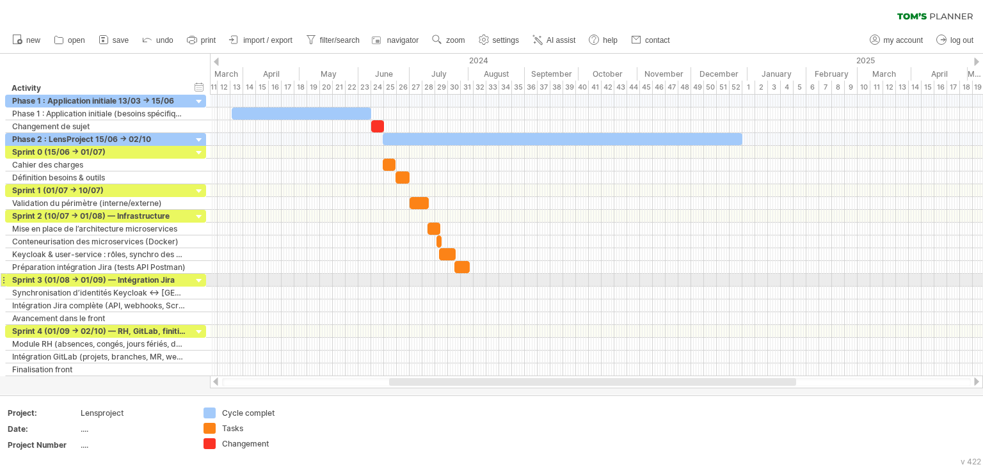
click at [457, 282] on div at bounding box center [596, 280] width 773 height 13
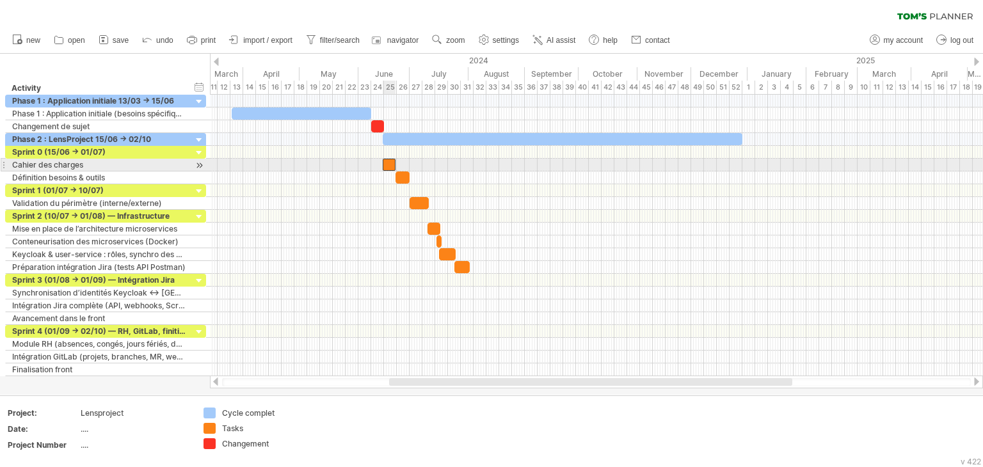
click at [387, 167] on div at bounding box center [389, 165] width 13 height 12
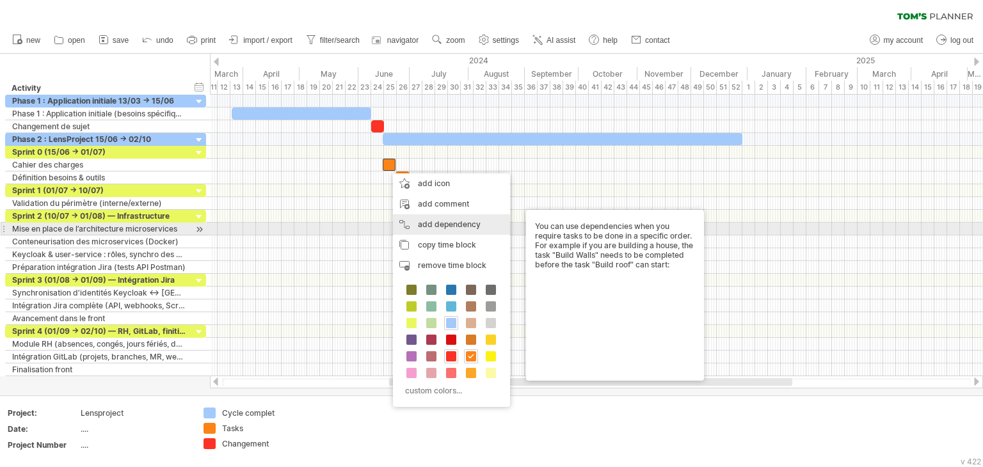
click at [404, 229] on div "add dependency You can use dependencies when you require tasks to be done in a …" at bounding box center [451, 224] width 117 height 20
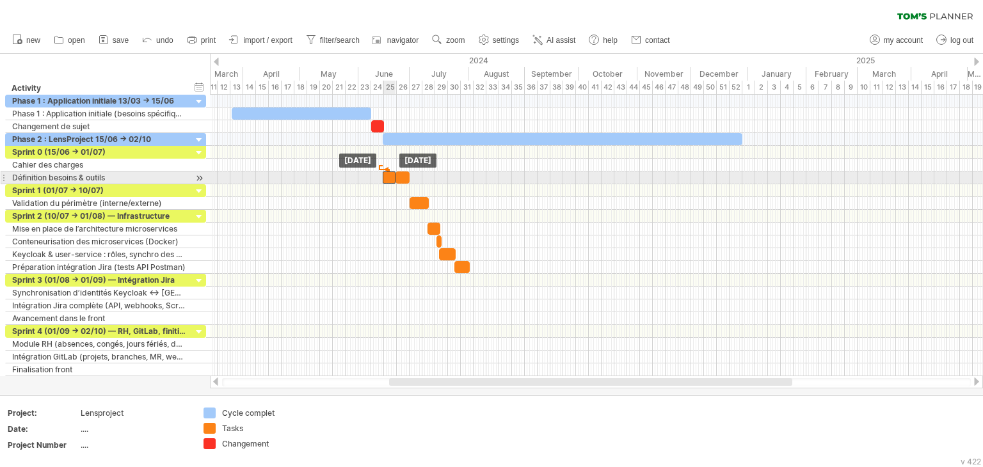
drag, startPoint x: 387, startPoint y: 167, endPoint x: 386, endPoint y: 173, distance: 6.4
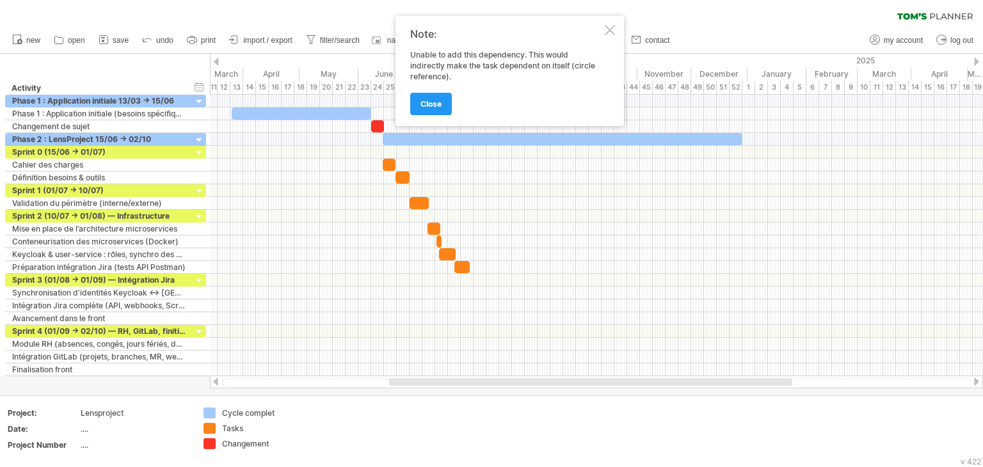
click at [609, 28] on div at bounding box center [610, 30] width 10 height 10
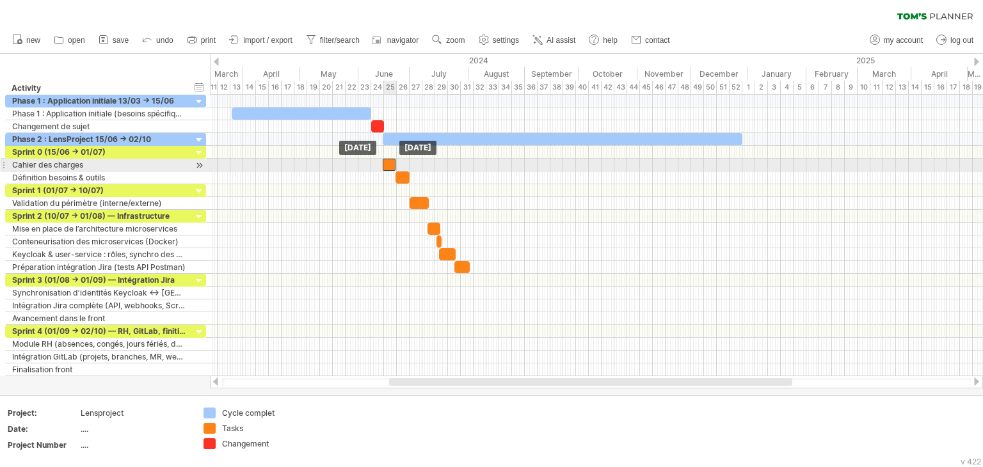
click at [386, 170] on div at bounding box center [389, 165] width 13 height 12
click at [388, 164] on div at bounding box center [390, 165] width 13 height 12
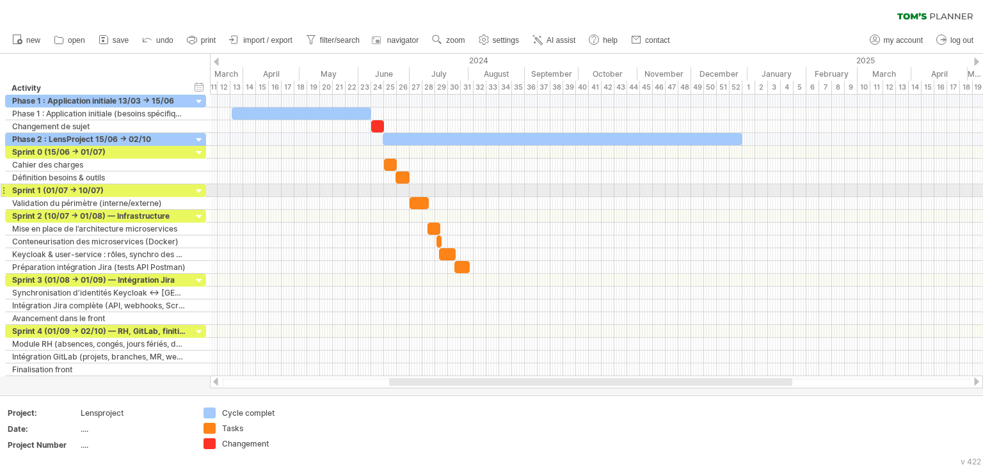
click at [387, 188] on div at bounding box center [596, 190] width 773 height 13
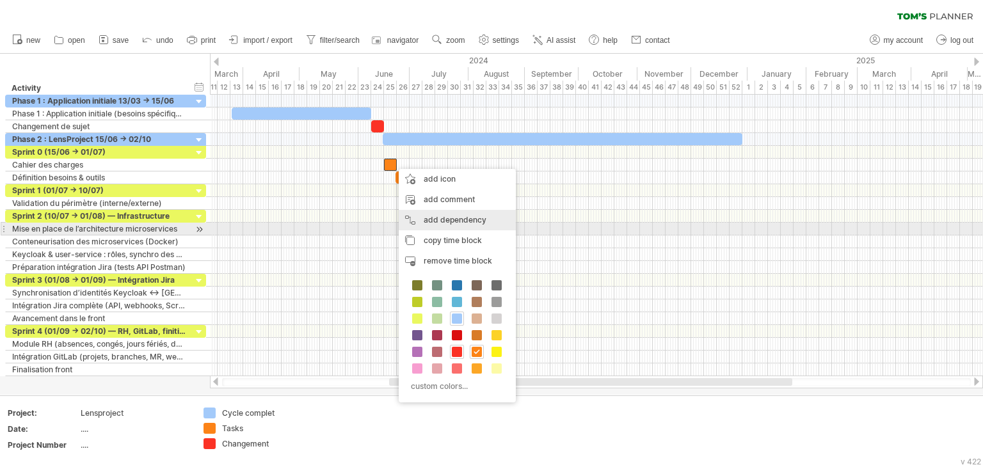
click at [406, 223] on div "add dependency You can use dependencies when you require tasks to be done in a …" at bounding box center [457, 220] width 117 height 20
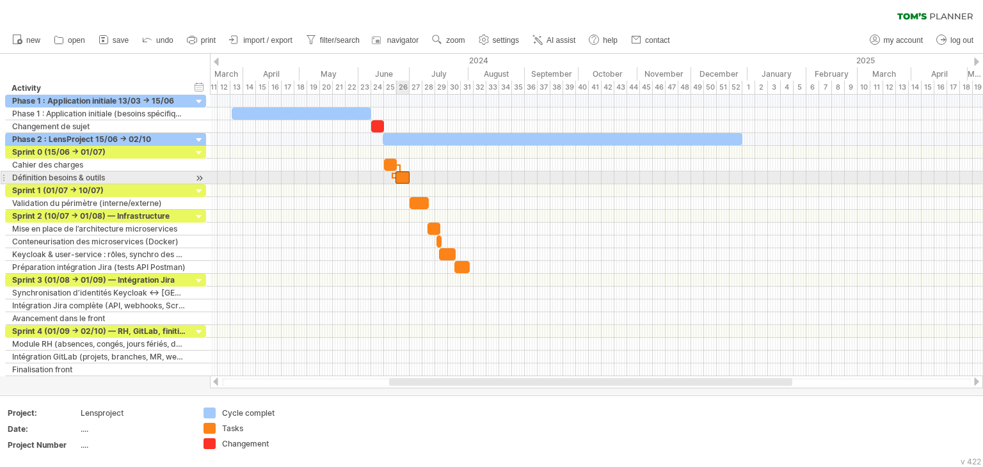
click at [398, 179] on div at bounding box center [403, 178] width 14 height 12
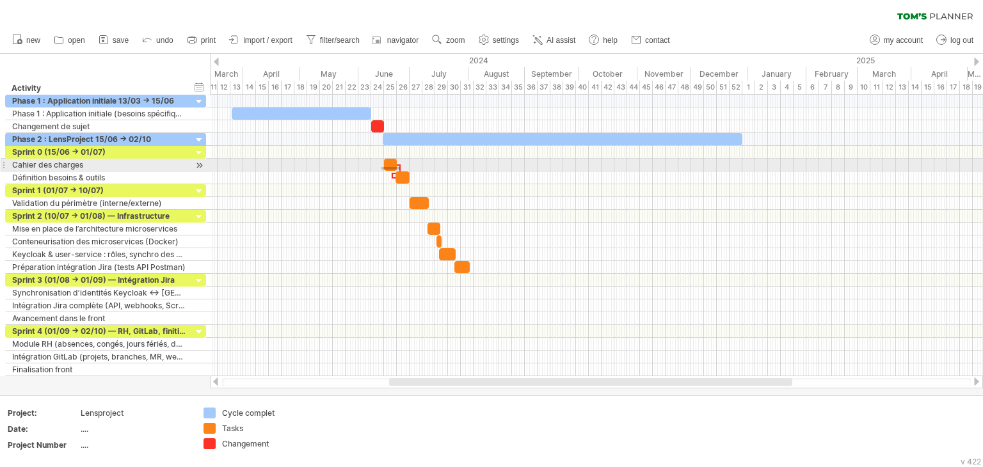
drag, startPoint x: 400, startPoint y: 167, endPoint x: 381, endPoint y: 170, distance: 18.7
click at [381, 170] on div "[DATE] [DATE]" at bounding box center [596, 236] width 773 height 282
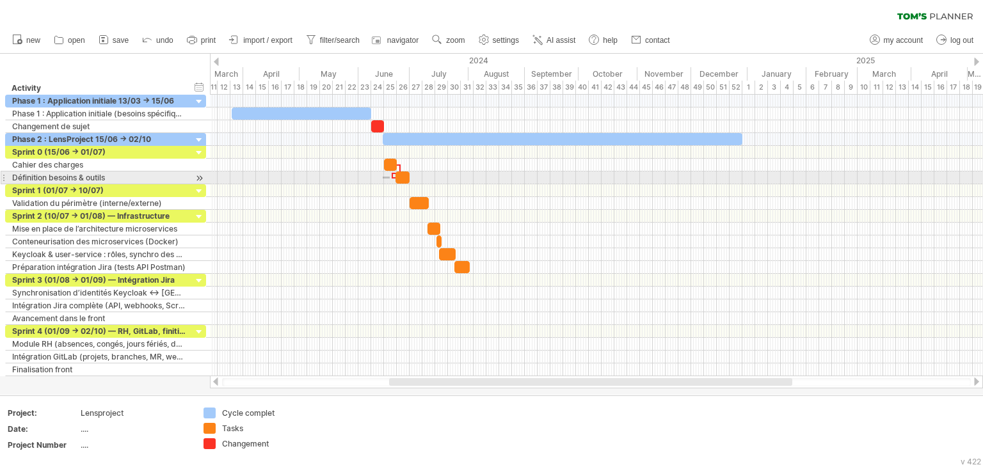
drag, startPoint x: 390, startPoint y: 177, endPoint x: 383, endPoint y: 179, distance: 7.3
click at [383, 179] on div "[DATE] [DATE]" at bounding box center [596, 236] width 773 height 282
drag, startPoint x: 401, startPoint y: 168, endPoint x: 376, endPoint y: 182, distance: 28.4
click at [376, 182] on div "[DATE] [DATE]" at bounding box center [596, 236] width 773 height 282
click at [406, 179] on div at bounding box center [403, 178] width 14 height 12
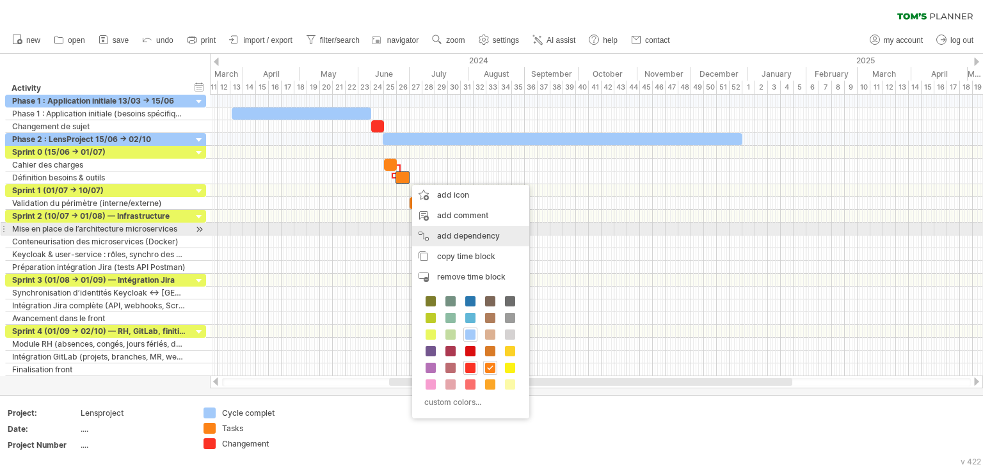
click at [427, 234] on div "add dependency You can use dependencies when you require tasks to be done in a …" at bounding box center [470, 236] width 117 height 20
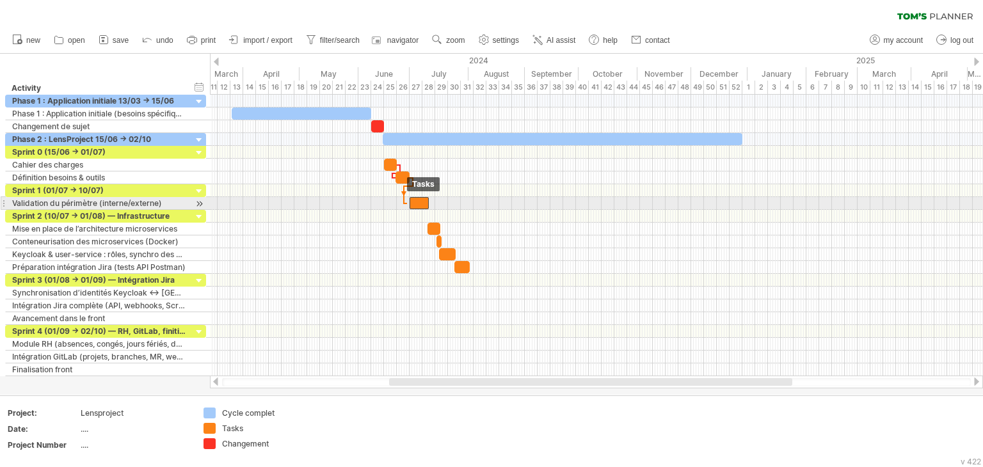
click at [407, 203] on span at bounding box center [409, 203] width 5 height 12
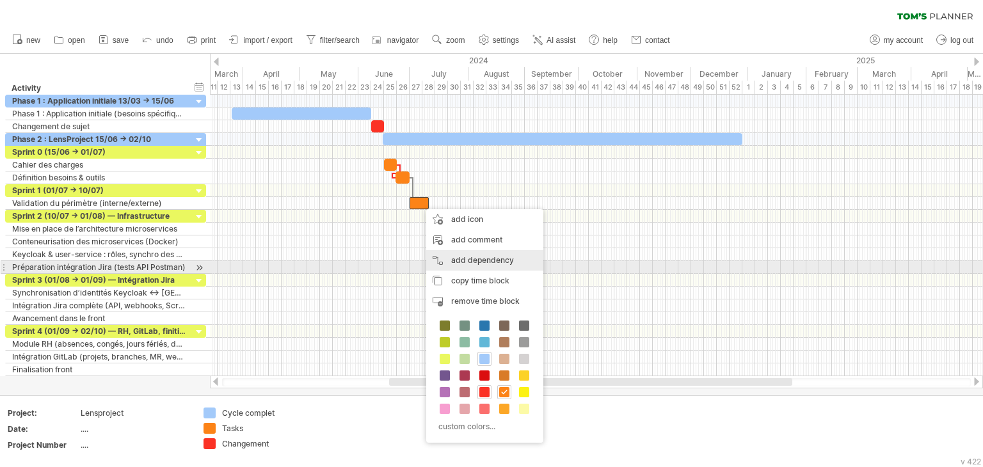
click at [444, 268] on div "add dependency You can use dependencies when you require tasks to be done in a …" at bounding box center [484, 260] width 117 height 20
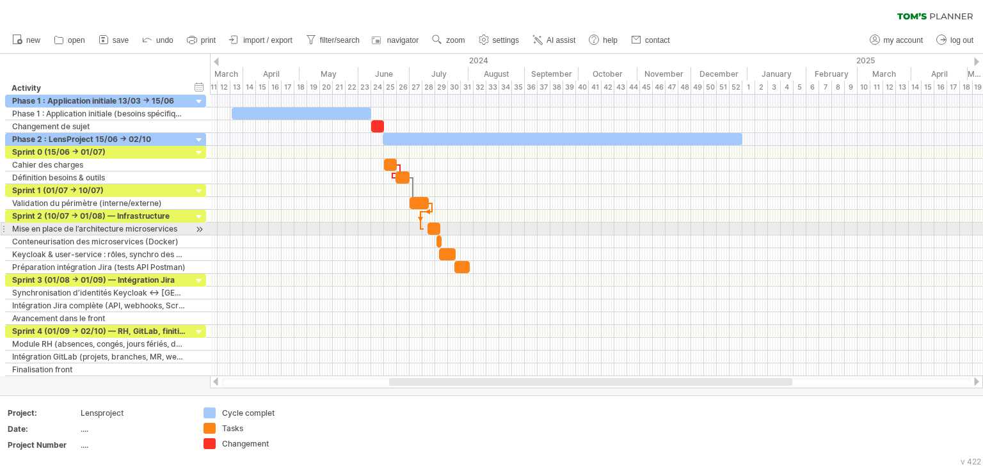
click at [424, 226] on div at bounding box center [596, 229] width 773 height 13
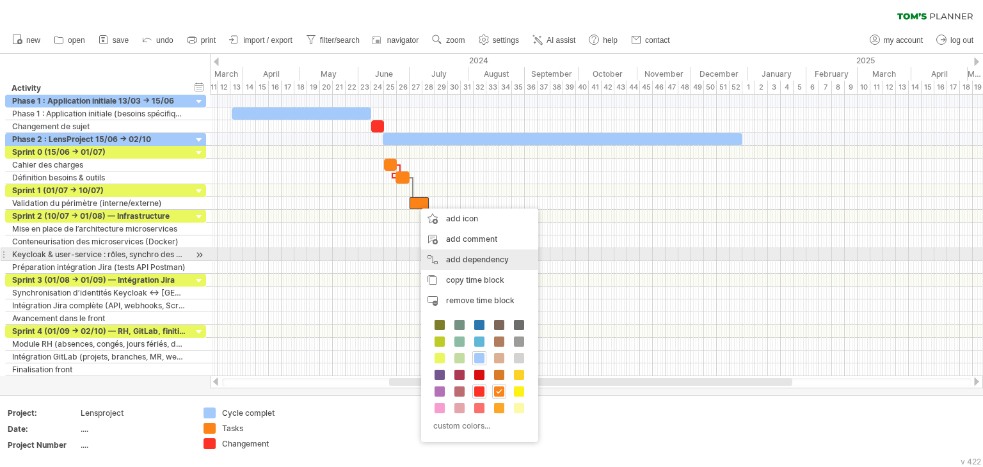
click at [433, 252] on div "add dependency You can use dependencies when you require tasks to be done in a …" at bounding box center [479, 260] width 117 height 20
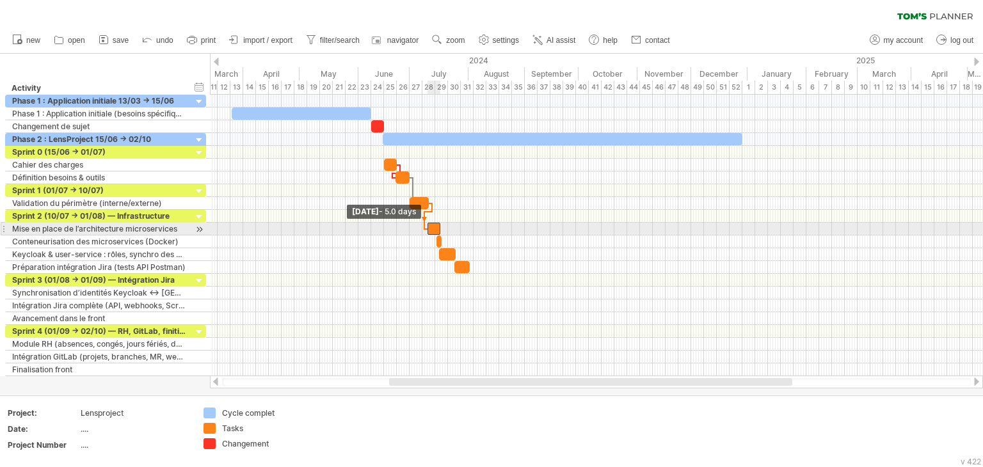
click at [429, 227] on span at bounding box center [427, 229] width 5 height 12
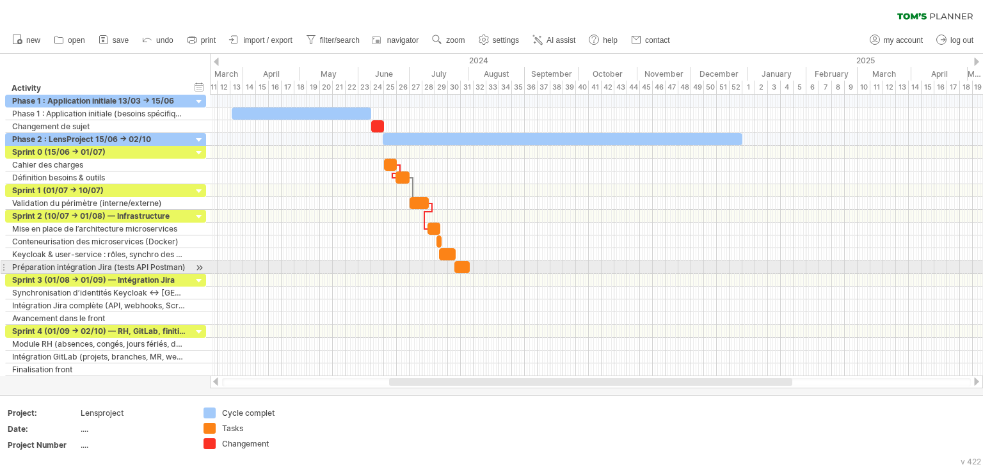
click at [395, 269] on div at bounding box center [596, 267] width 773 height 13
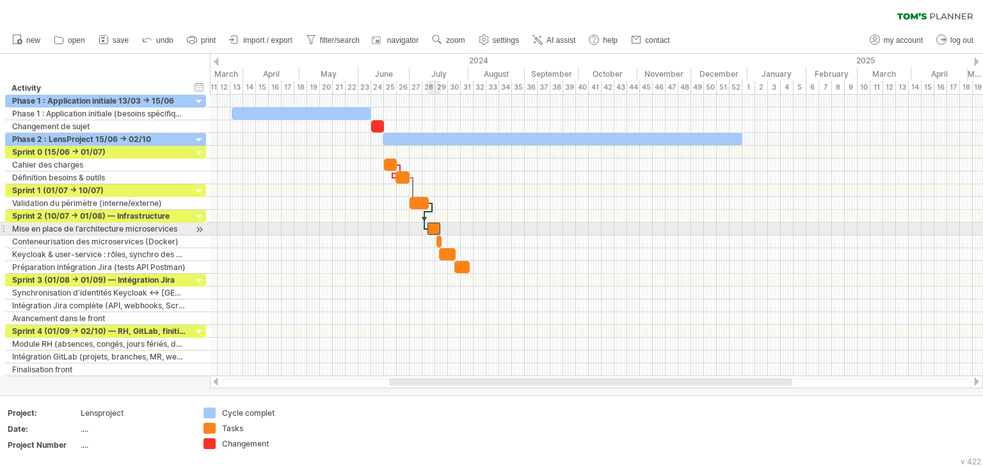
click at [434, 228] on div at bounding box center [434, 229] width 13 height 12
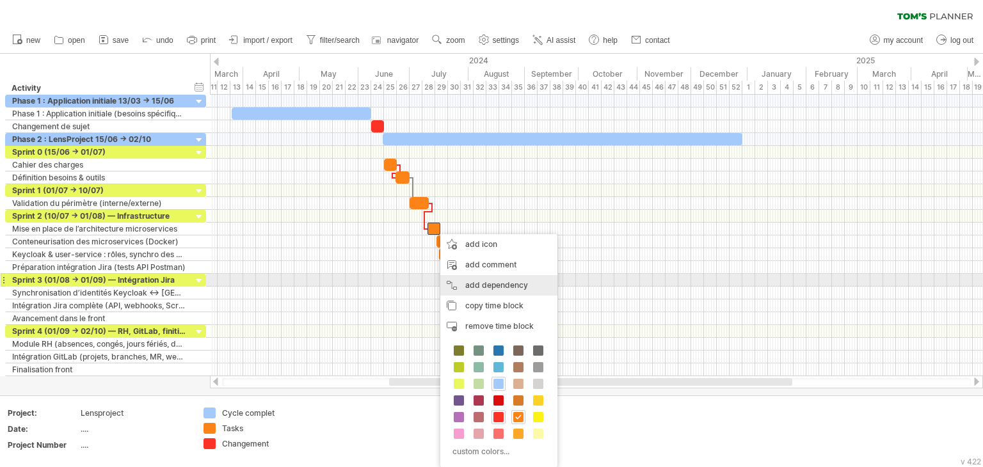
click at [451, 278] on div "add dependency You can use dependencies when you require tasks to be done in a …" at bounding box center [498, 285] width 117 height 20
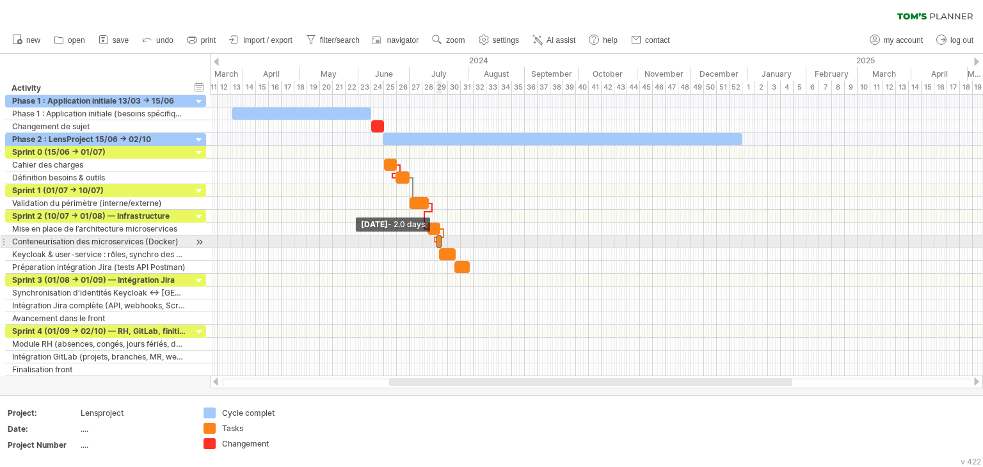
click at [438, 239] on span at bounding box center [436, 242] width 5 height 12
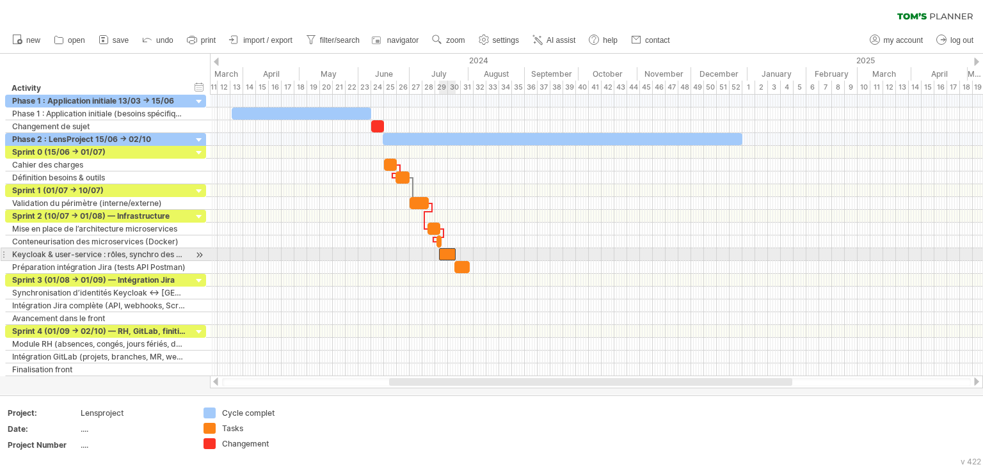
click at [445, 252] on div at bounding box center [447, 254] width 17 height 12
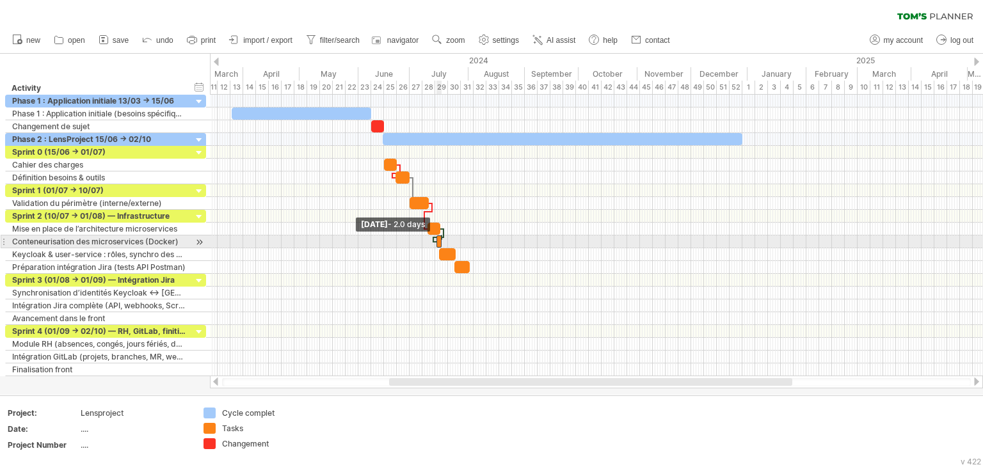
click at [438, 241] on span at bounding box center [436, 242] width 5 height 12
click at [436, 242] on span at bounding box center [436, 242] width 5 height 12
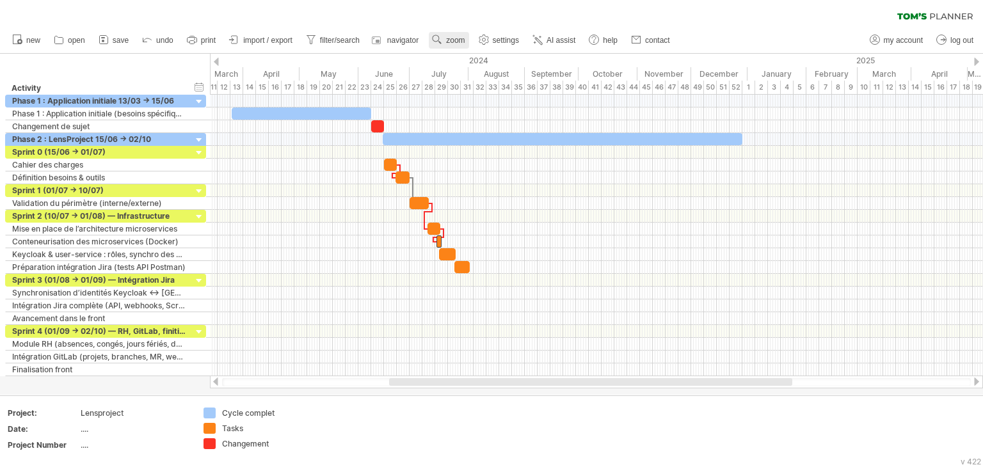
click at [452, 36] on span "zoom" at bounding box center [455, 40] width 19 height 9
click at [479, 87] on div "Day" at bounding box center [494, 93] width 71 height 20
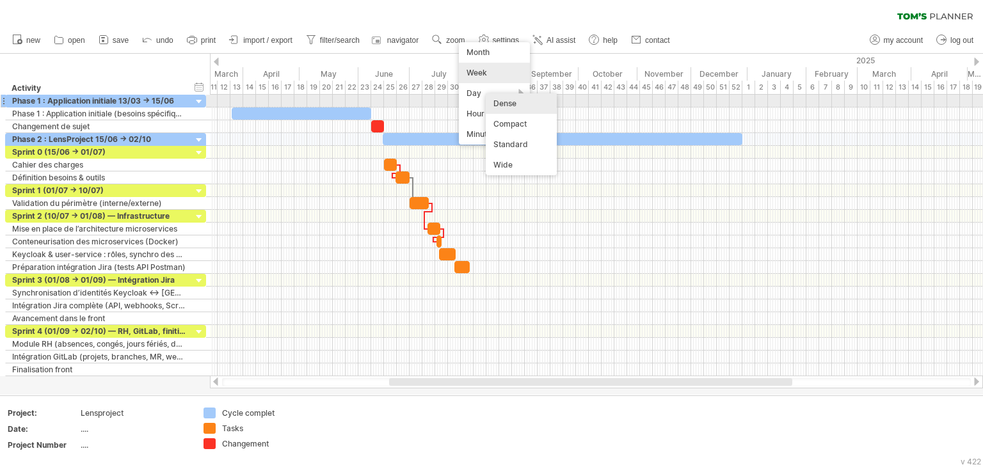
click at [518, 95] on div "Dense" at bounding box center [521, 103] width 71 height 20
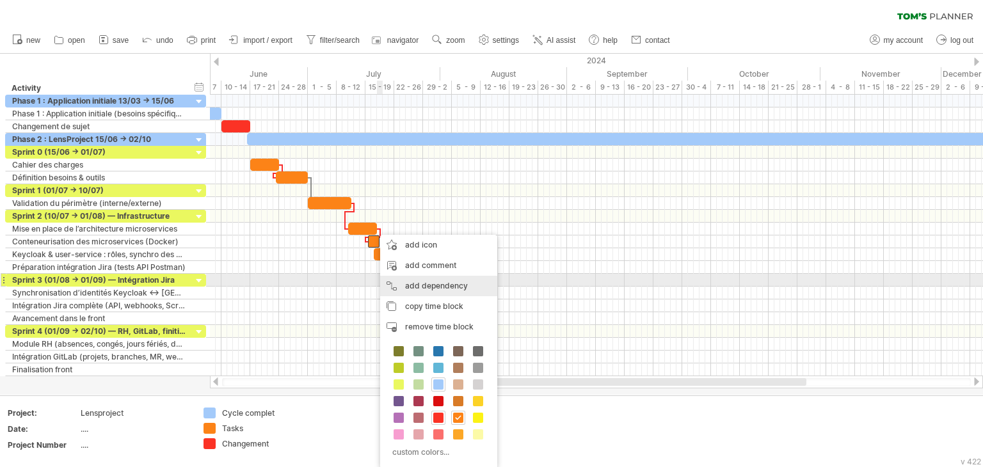
click at [401, 280] on div "add dependency You can use dependencies when you require tasks to be done in a …" at bounding box center [438, 286] width 117 height 20
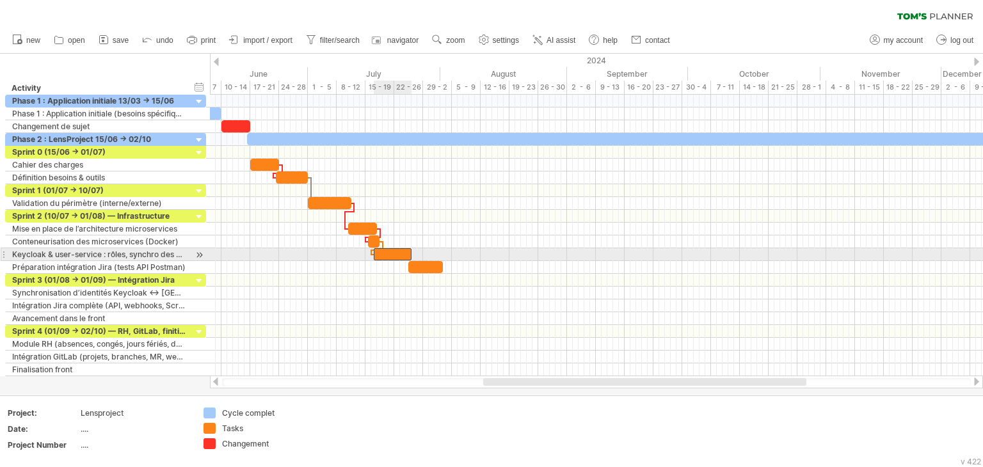
click at [378, 255] on div at bounding box center [393, 254] width 38 height 12
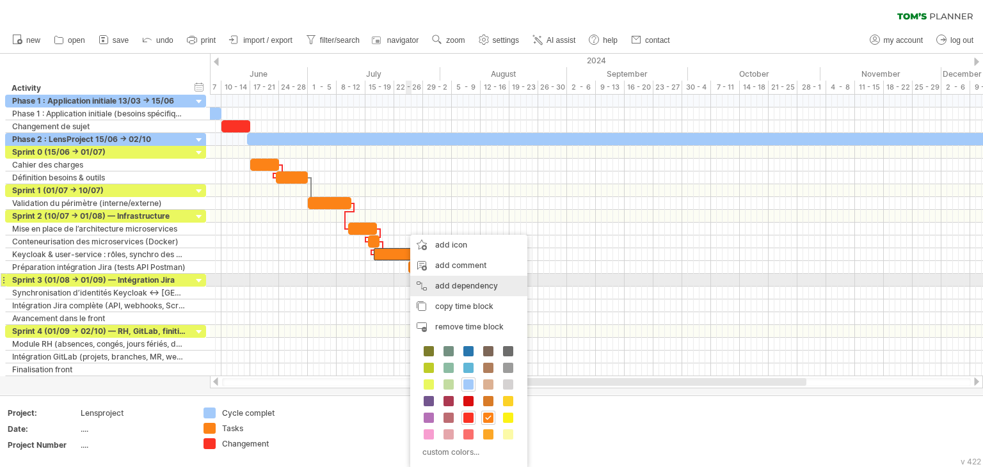
click at [424, 282] on div "add dependency You can use dependencies when you require tasks to be done in a …" at bounding box center [468, 286] width 117 height 20
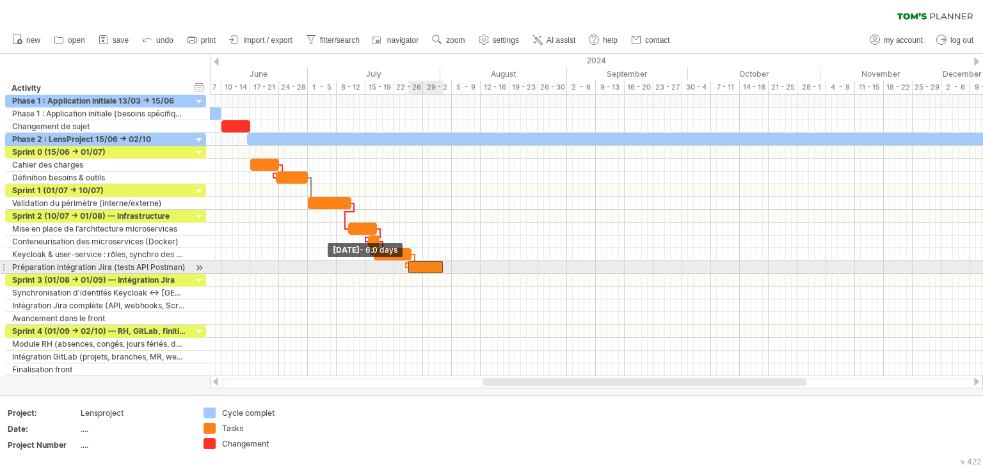
click at [410, 266] on span at bounding box center [408, 267] width 5 height 12
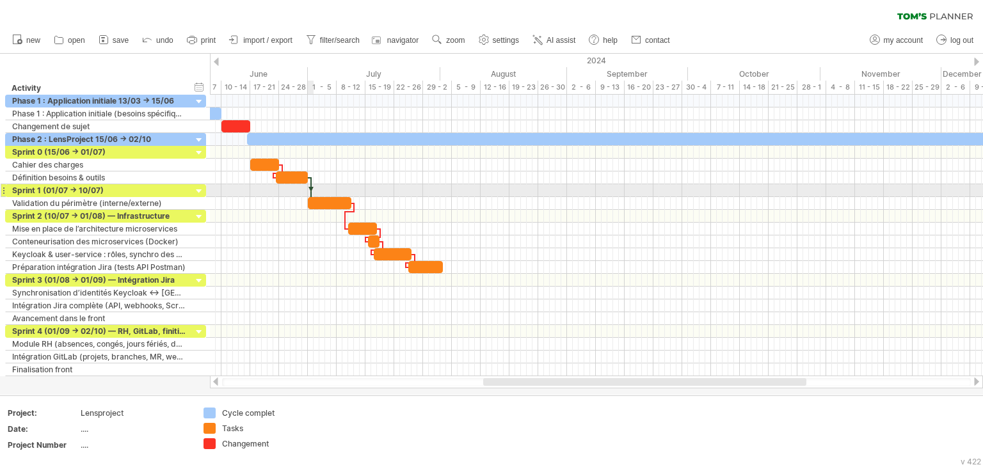
click at [312, 186] on div at bounding box center [311, 190] width 4 height 27
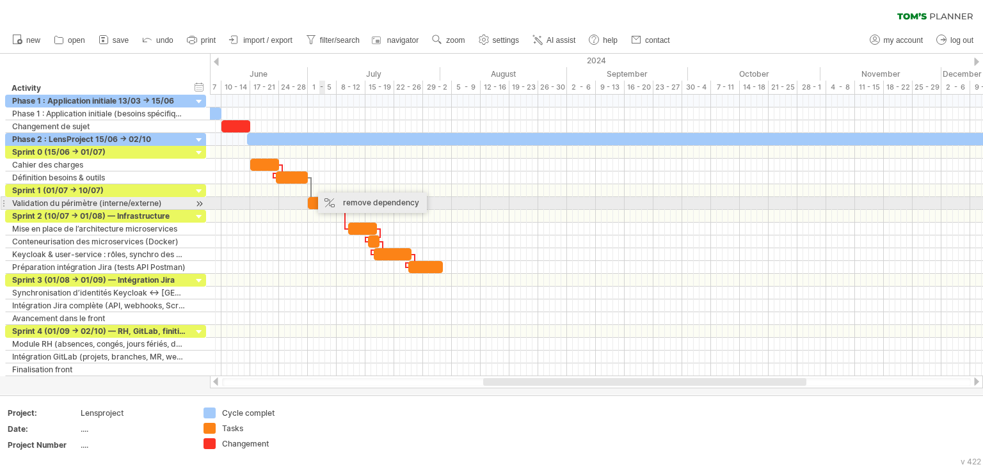
click at [328, 198] on div "remove dependency" at bounding box center [372, 203] width 109 height 20
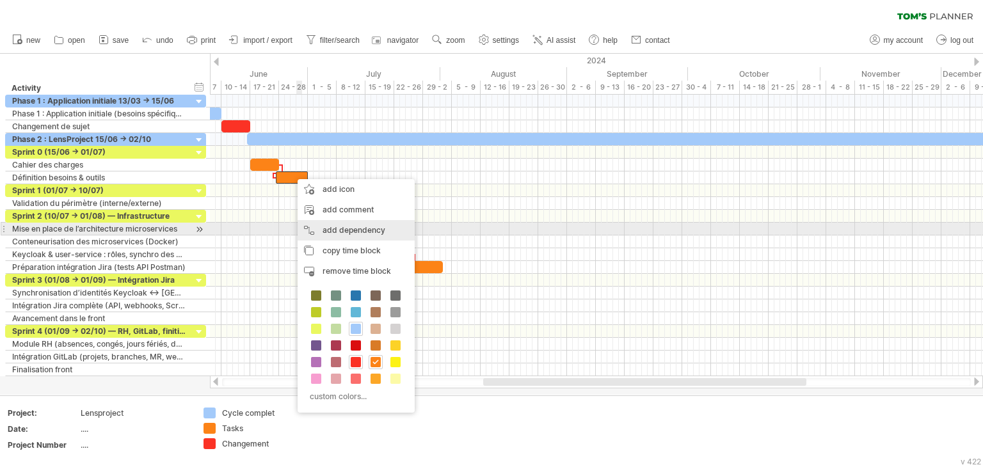
click at [319, 224] on div "add dependency You can use dependencies when you require tasks to be done in a …" at bounding box center [356, 230] width 117 height 20
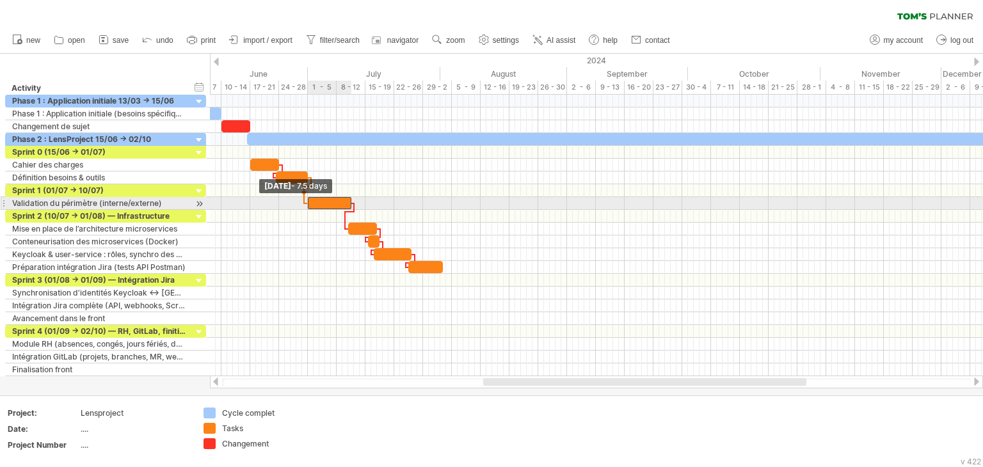
click at [307, 202] on span at bounding box center [307, 203] width 5 height 12
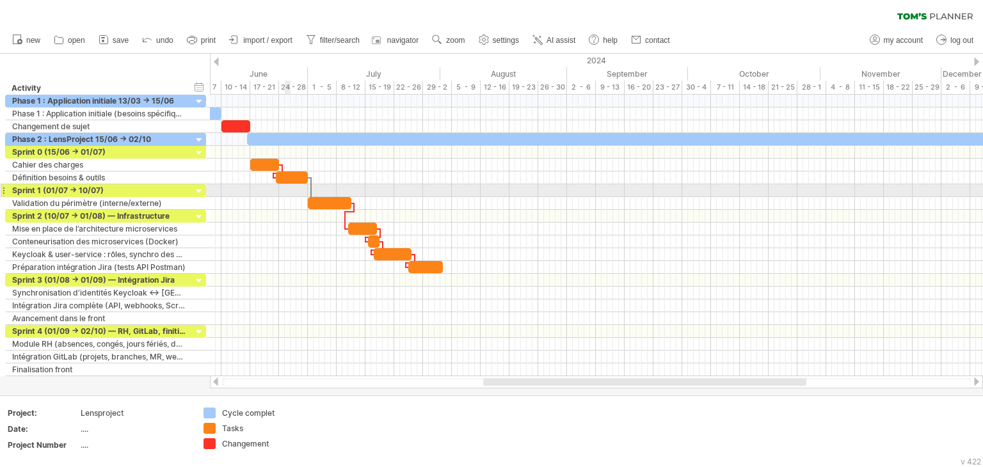
click at [290, 186] on div at bounding box center [596, 190] width 773 height 13
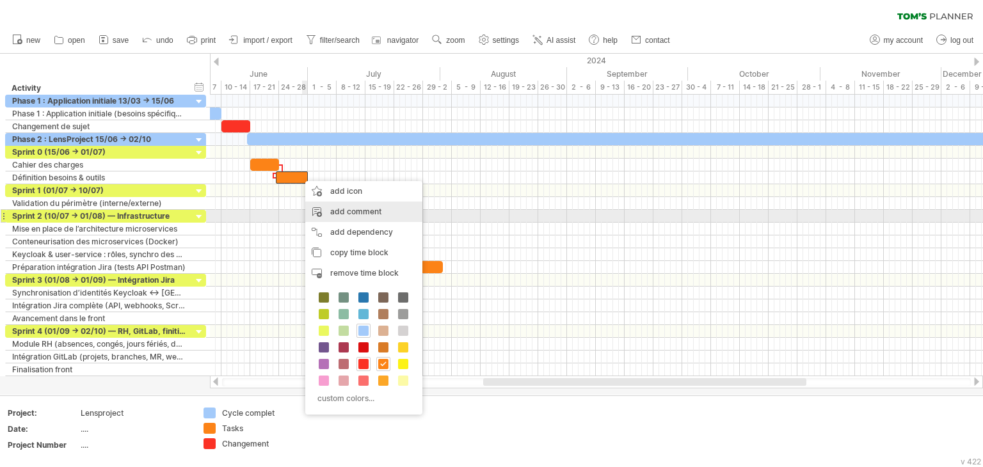
click at [323, 221] on div "add comment" at bounding box center [363, 212] width 117 height 20
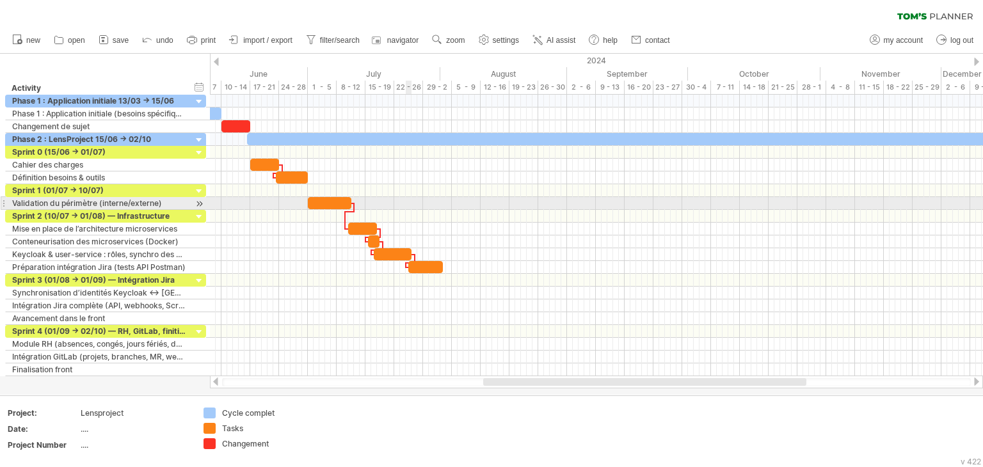
click at [408, 210] on div at bounding box center [596, 216] width 773 height 13
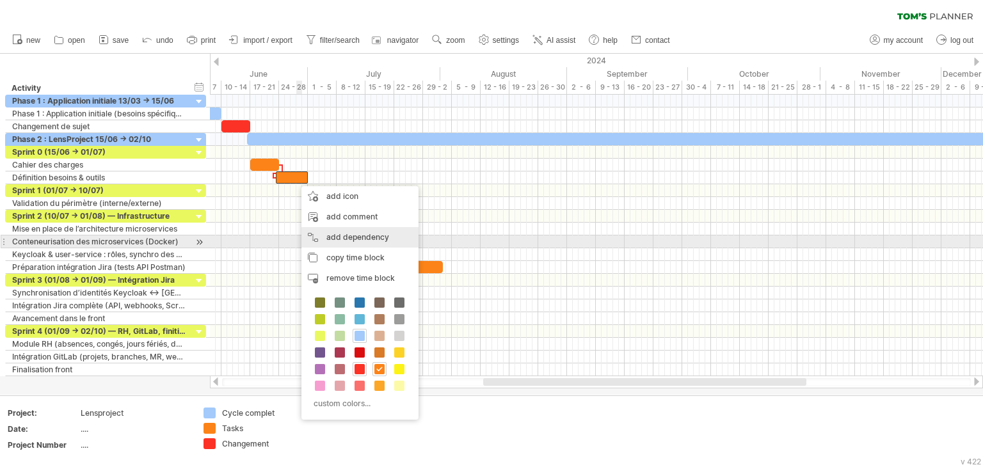
click at [315, 236] on div "add dependency You can use dependencies when you require tasks to be done in a …" at bounding box center [359, 237] width 117 height 20
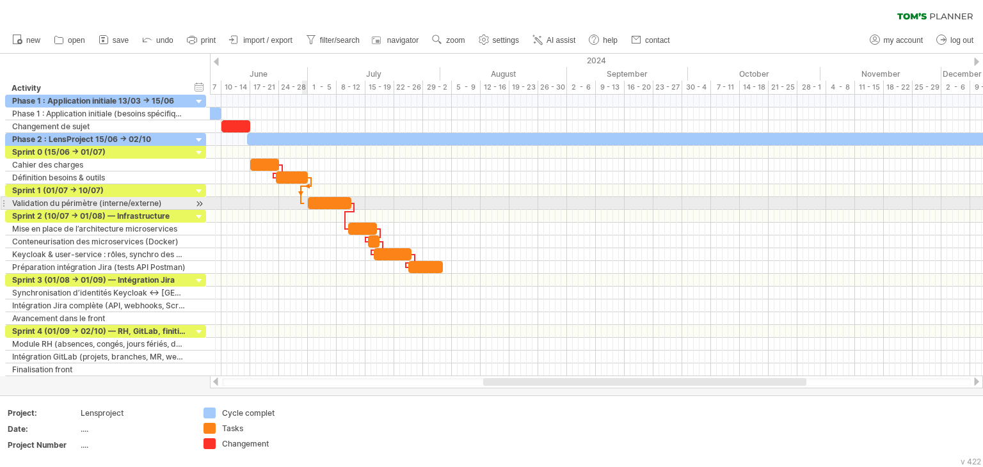
click at [304, 200] on div at bounding box center [596, 203] width 773 height 13
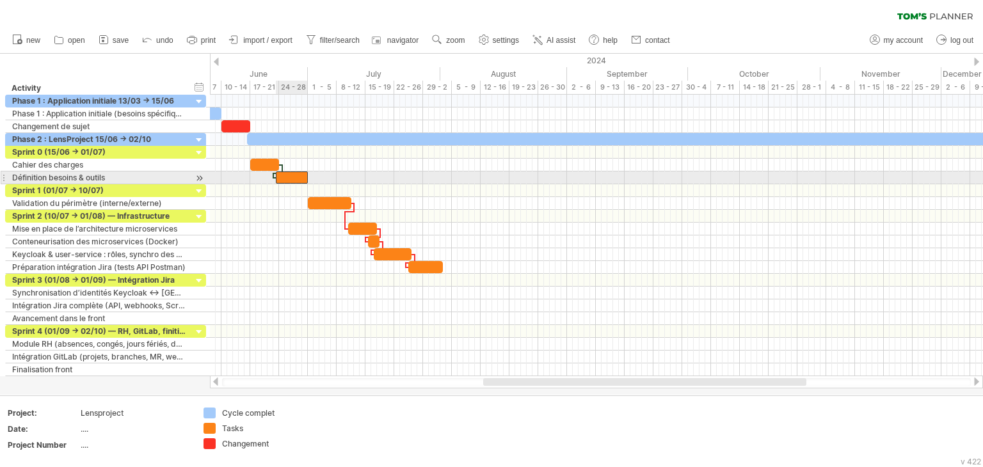
click at [296, 179] on div at bounding box center [292, 178] width 32 height 12
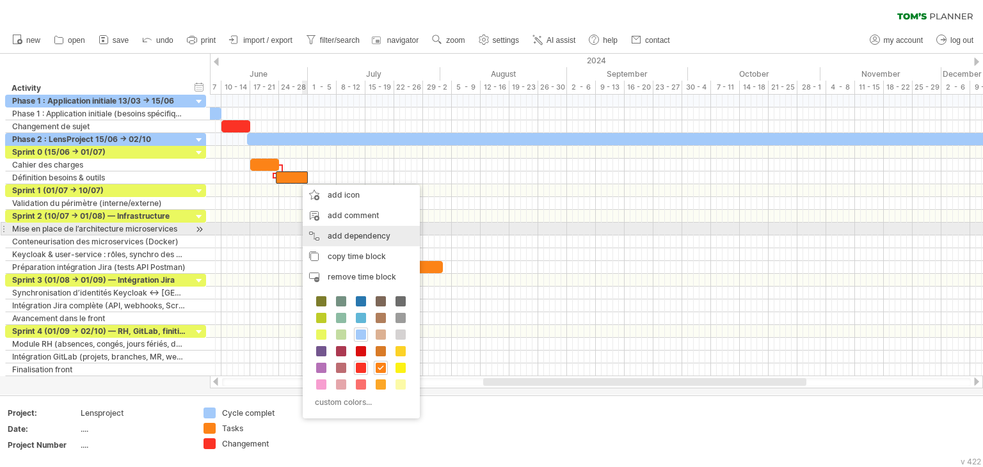
click at [312, 236] on div "add dependency You can use dependencies when you require tasks to be done in a …" at bounding box center [361, 236] width 117 height 20
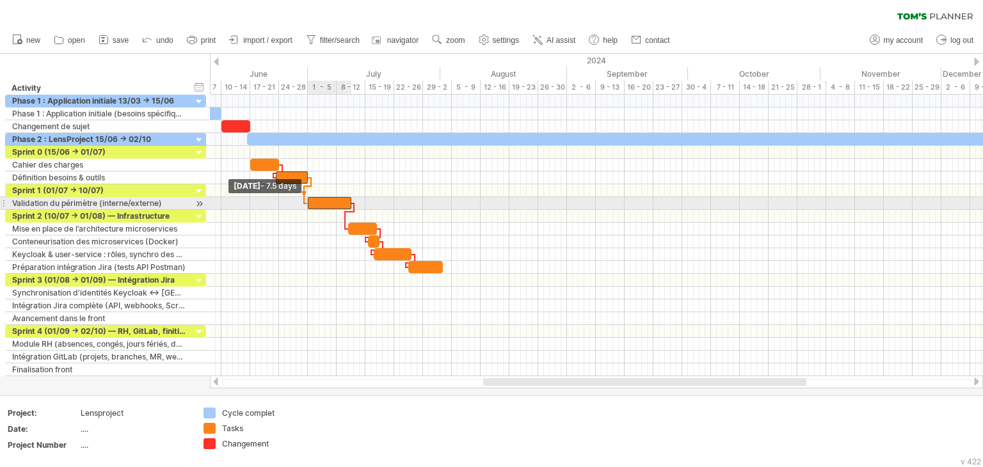
click at [307, 202] on span at bounding box center [307, 203] width 5 height 12
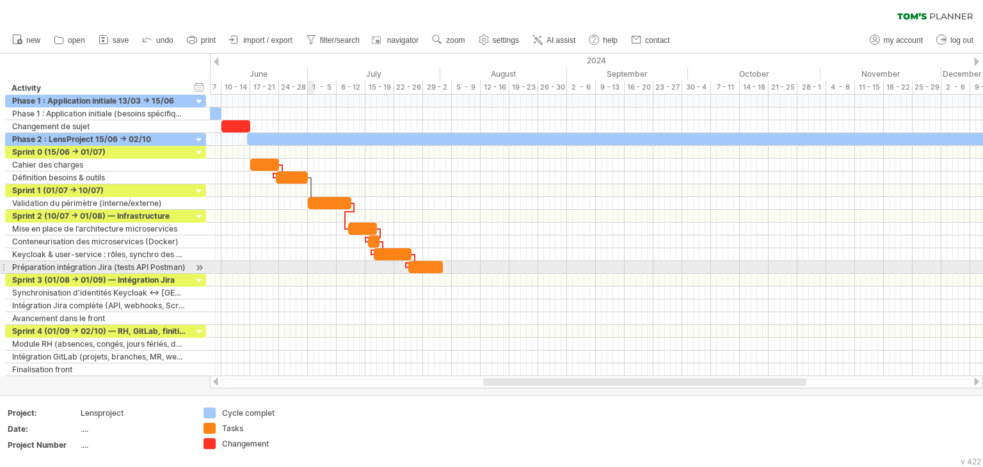
click at [310, 265] on div at bounding box center [596, 267] width 773 height 13
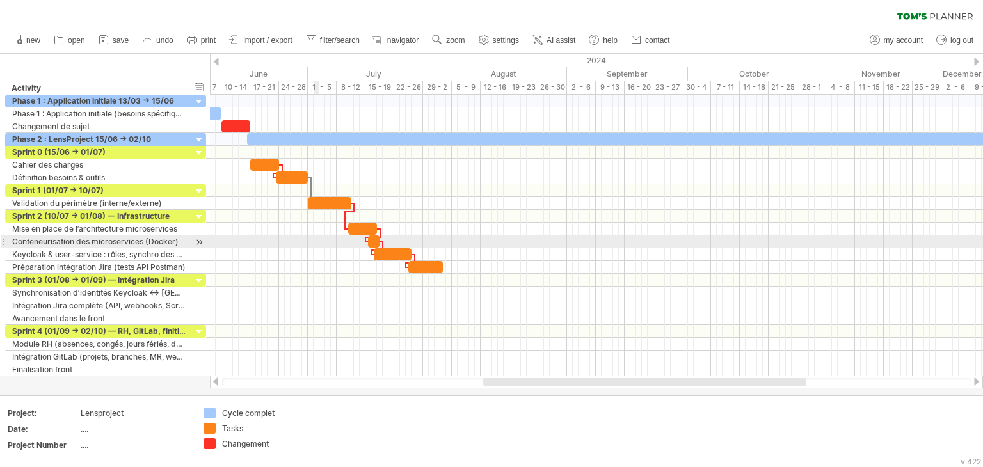
click at [318, 239] on div at bounding box center [596, 242] width 773 height 13
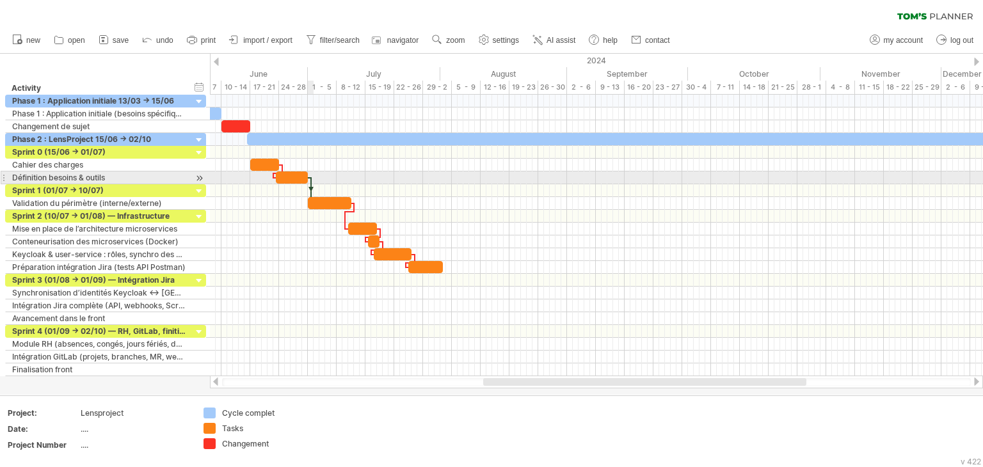
click at [311, 182] on div at bounding box center [311, 190] width 4 height 27
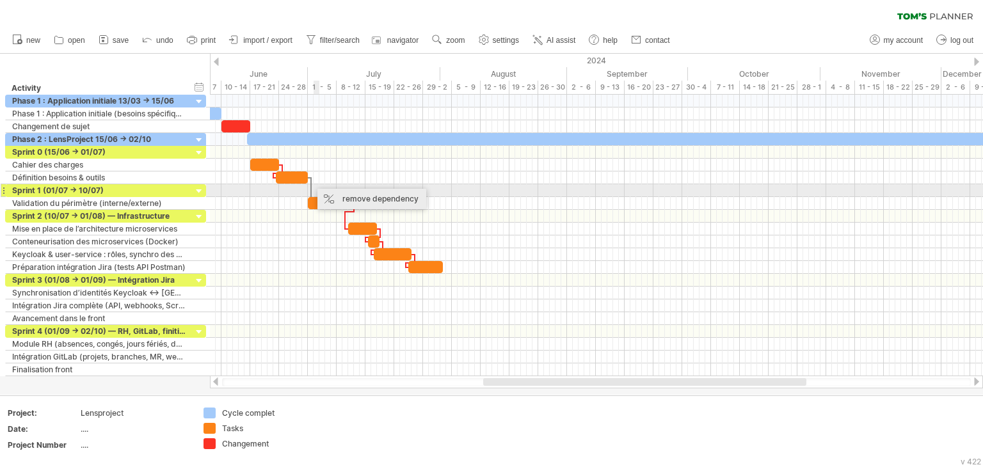
click at [323, 193] on div "remove dependency" at bounding box center [371, 199] width 109 height 20
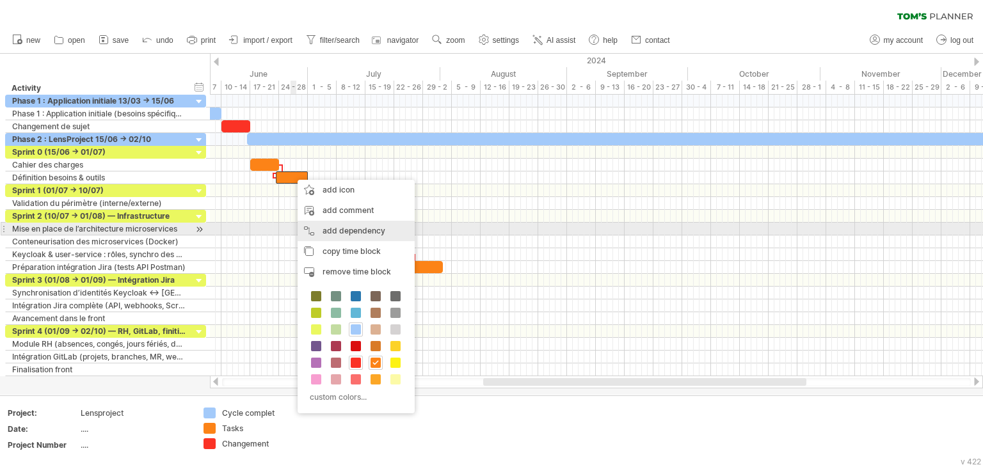
click at [307, 224] on div "add dependency You can use dependencies when you require tasks to be done in a …" at bounding box center [356, 231] width 117 height 20
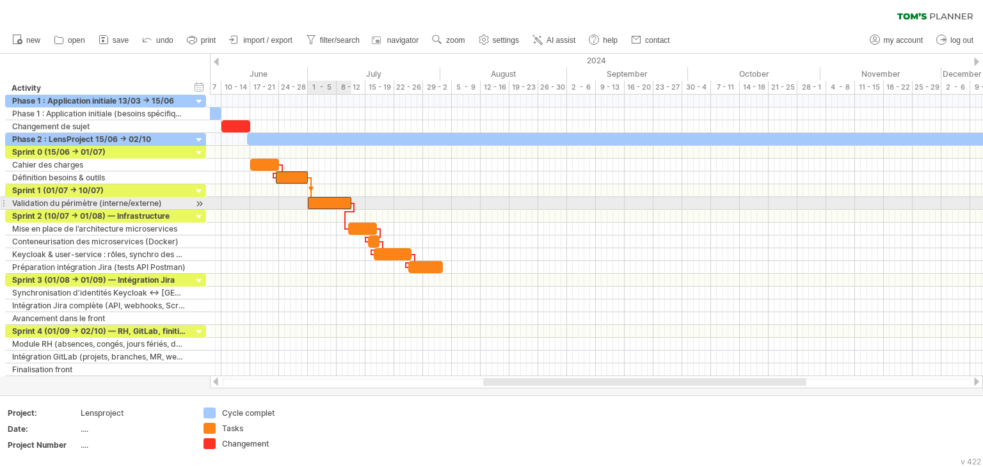
click at [321, 205] on div at bounding box center [330, 203] width 44 height 12
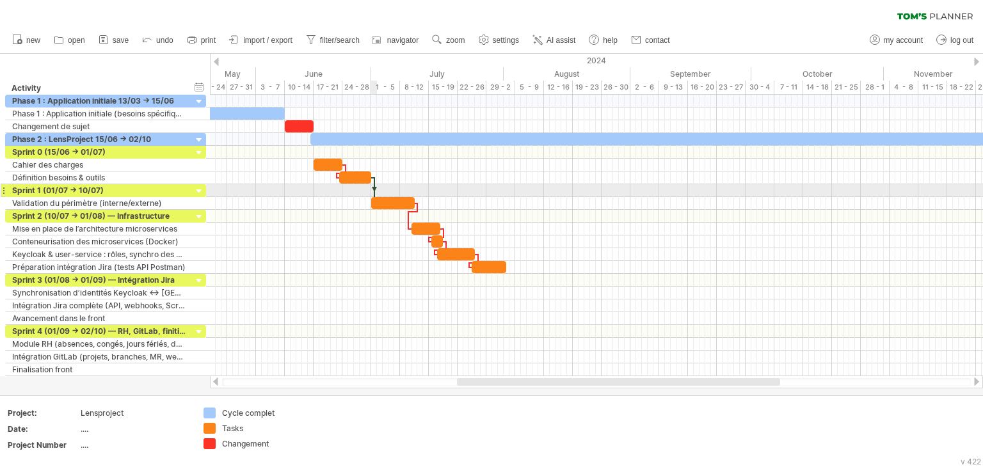
click at [375, 186] on div at bounding box center [374, 190] width 4 height 27
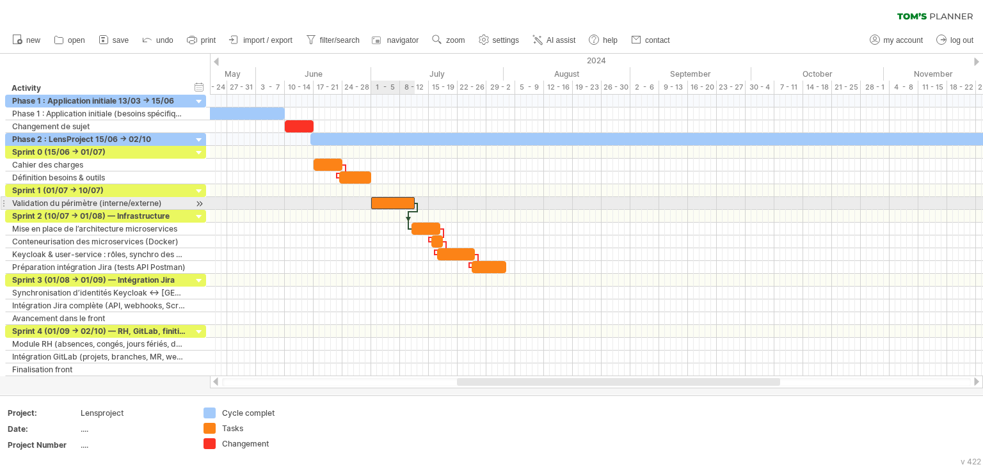
click at [378, 202] on div at bounding box center [393, 203] width 44 height 12
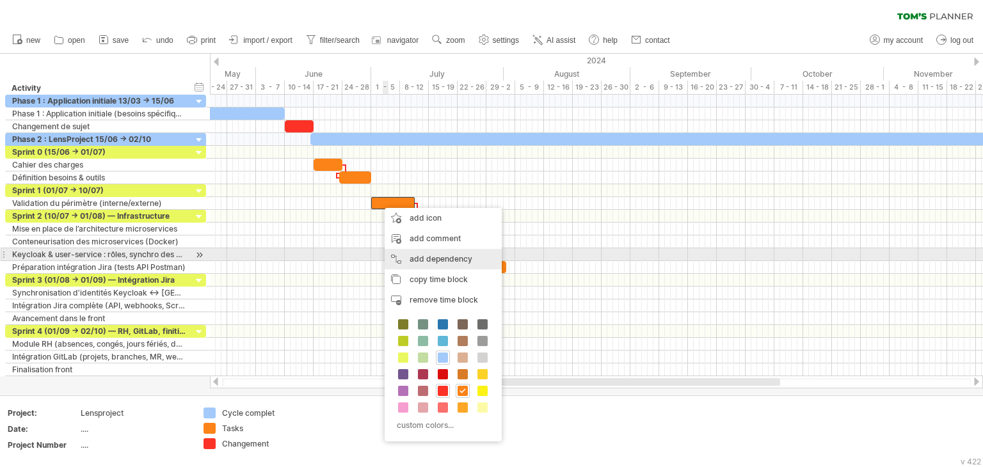
click at [408, 252] on div "add dependency You can use dependencies when you require tasks to be done in a …" at bounding box center [443, 259] width 117 height 20
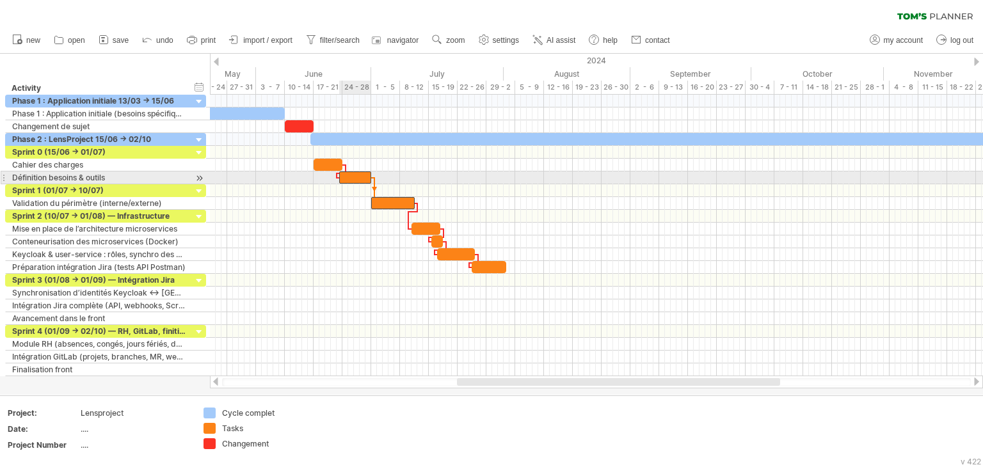
click at [359, 177] on div at bounding box center [355, 178] width 32 height 12
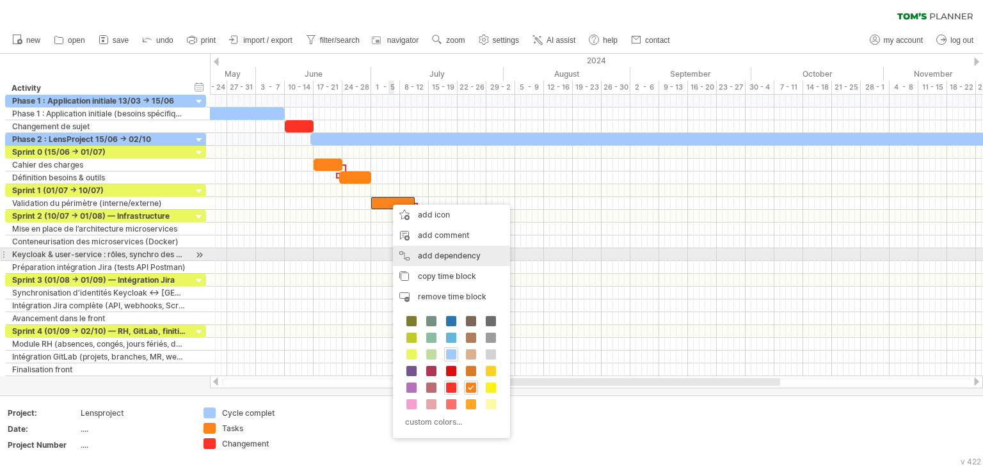
click at [416, 253] on div "add dependency You can use dependencies when you require tasks to be done in a …" at bounding box center [451, 256] width 117 height 20
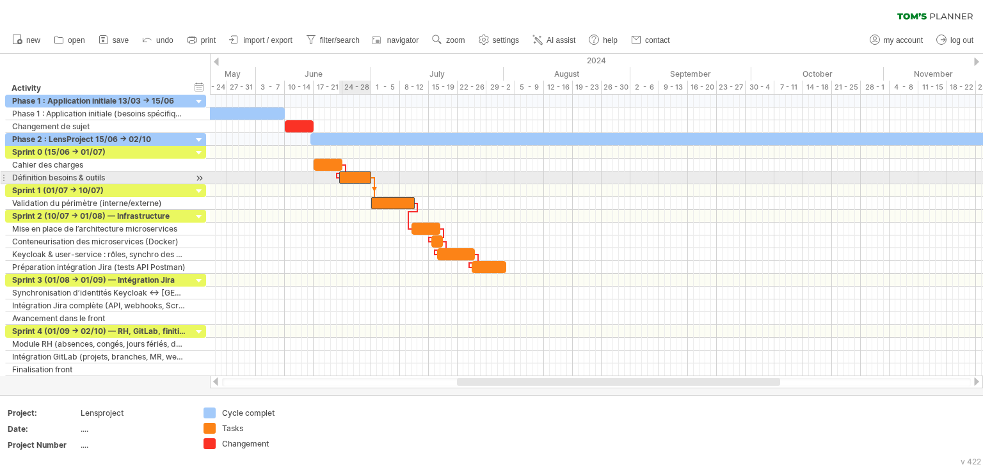
click at [348, 181] on div at bounding box center [355, 178] width 32 height 12
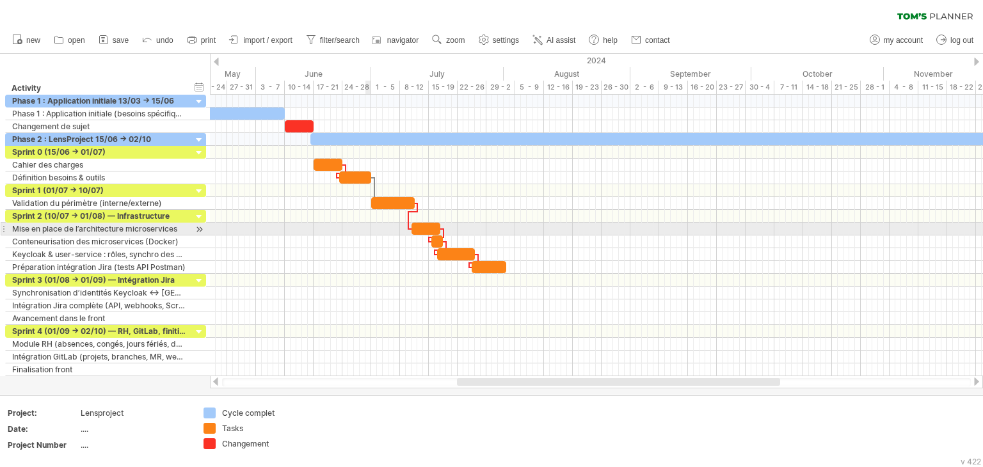
click at [366, 236] on div at bounding box center [596, 242] width 773 height 13
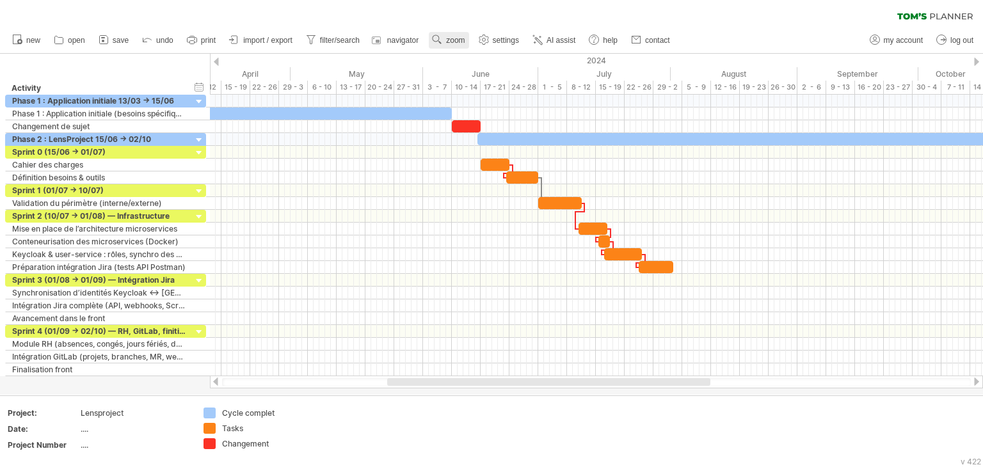
click at [450, 36] on span "zoom" at bounding box center [455, 40] width 19 height 9
click at [468, 59] on div "Month" at bounding box center [491, 52] width 71 height 20
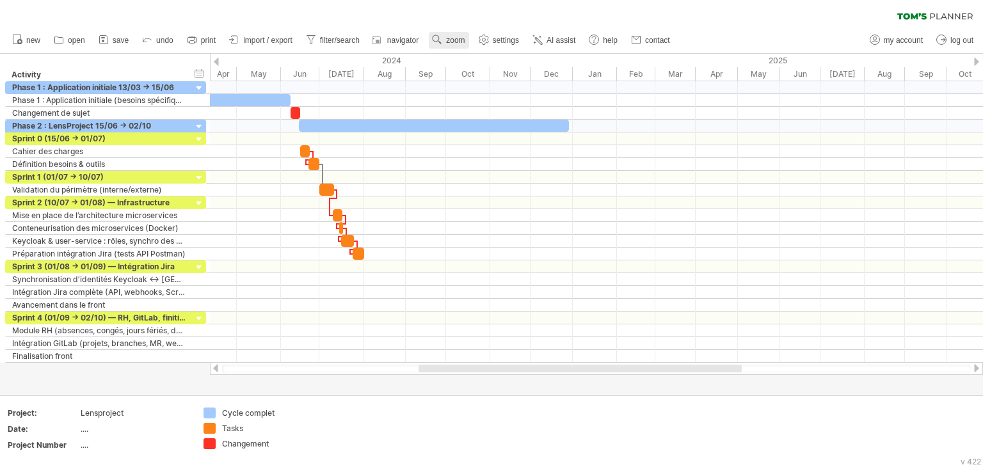
click at [455, 44] on span "zoom" at bounding box center [455, 40] width 19 height 9
click at [478, 77] on div "Week" at bounding box center [496, 80] width 71 height 20
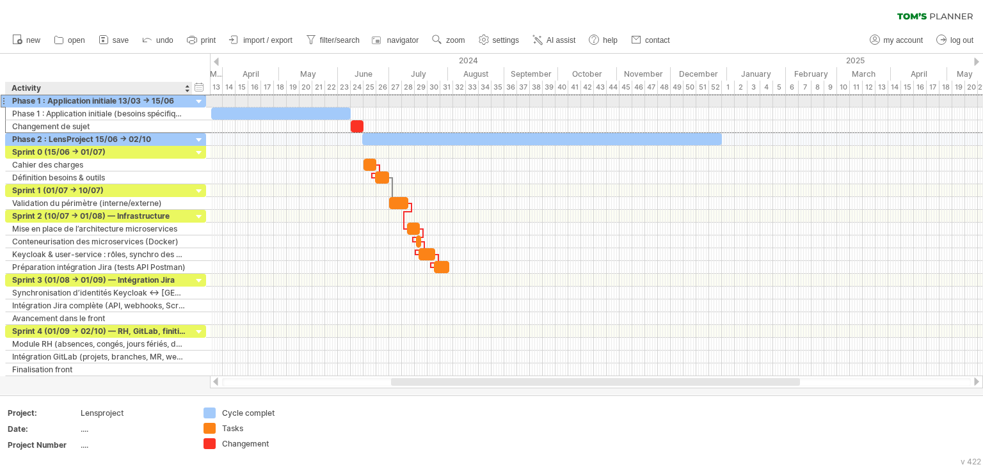
click at [106, 103] on div "Phase 1 : Application initiale 13/03 → 15/06" at bounding box center [98, 101] width 173 height 12
click at [0, 0] on input "**********" at bounding box center [0, 0] width 0 height 0
click at [106, 103] on input "**********" at bounding box center [98, 101] width 173 height 12
